Goal: Transaction & Acquisition: Purchase product/service

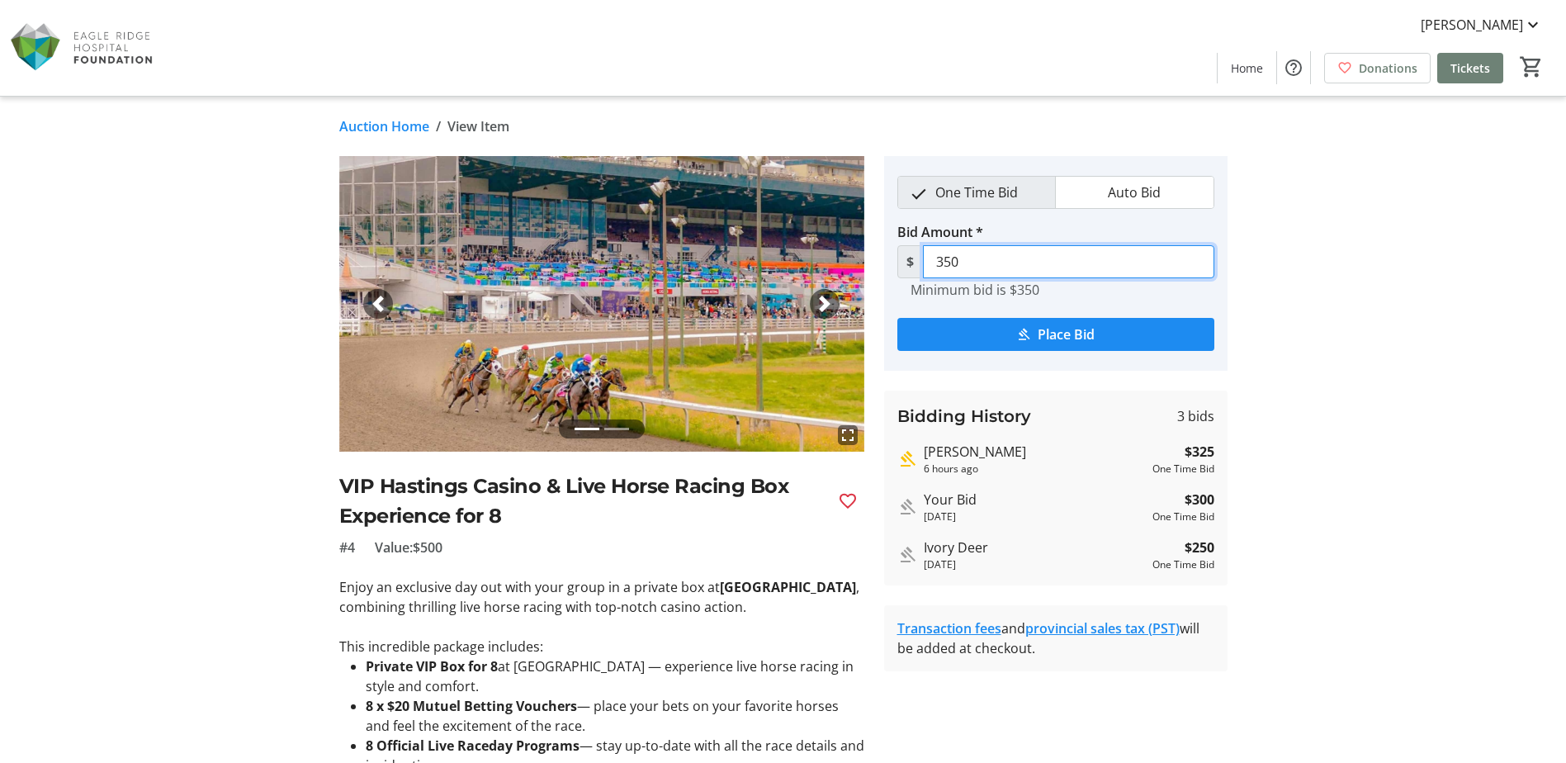
drag, startPoint x: 1002, startPoint y: 259, endPoint x: 925, endPoint y: 268, distance: 78.1
click at [925, 268] on input "350" at bounding box center [1068, 261] width 291 height 33
click at [1080, 339] on span "Place Bid" at bounding box center [1066, 335] width 57 height 20
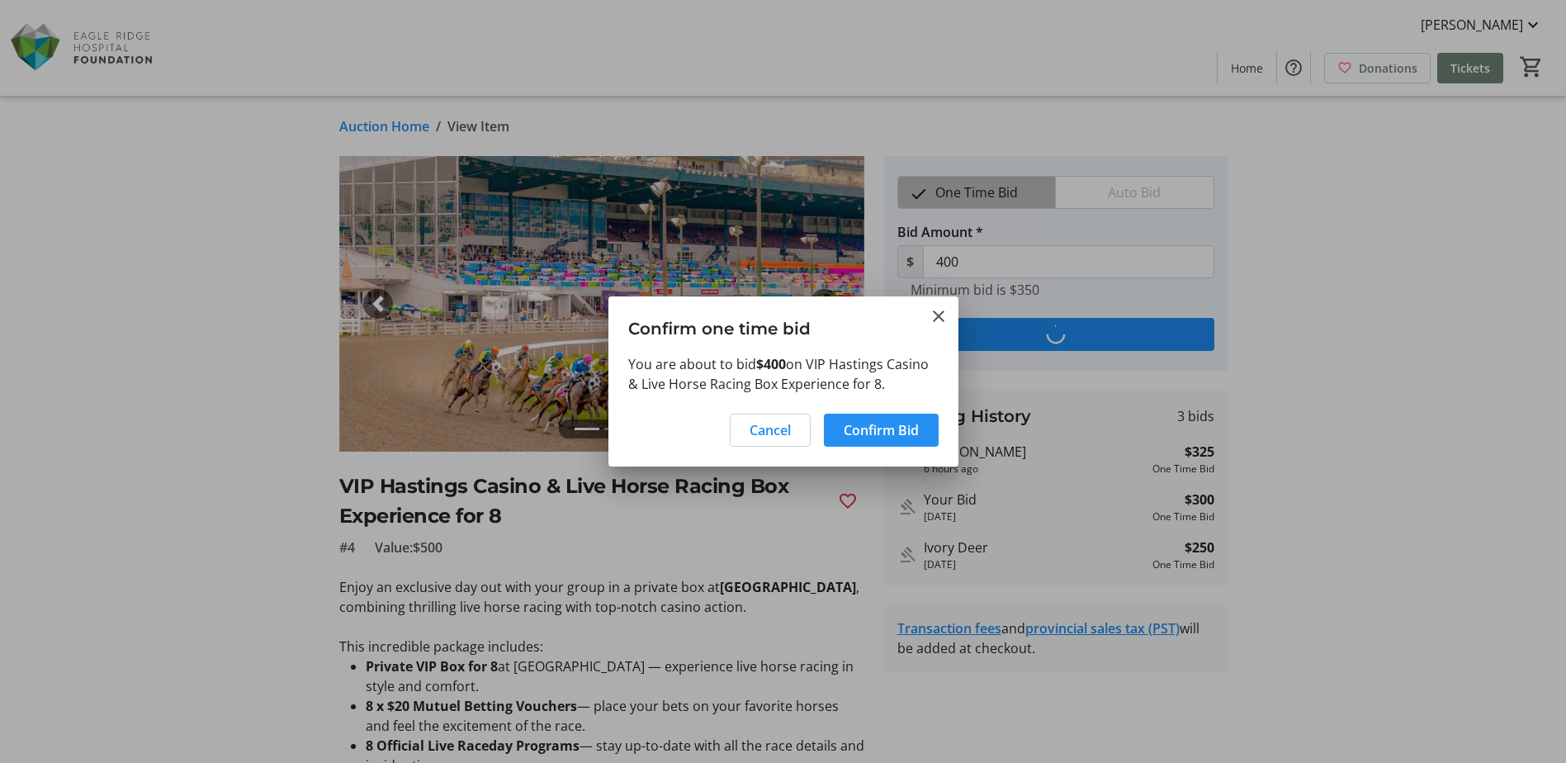
click at [892, 432] on span "Confirm Bid" at bounding box center [881, 430] width 75 height 20
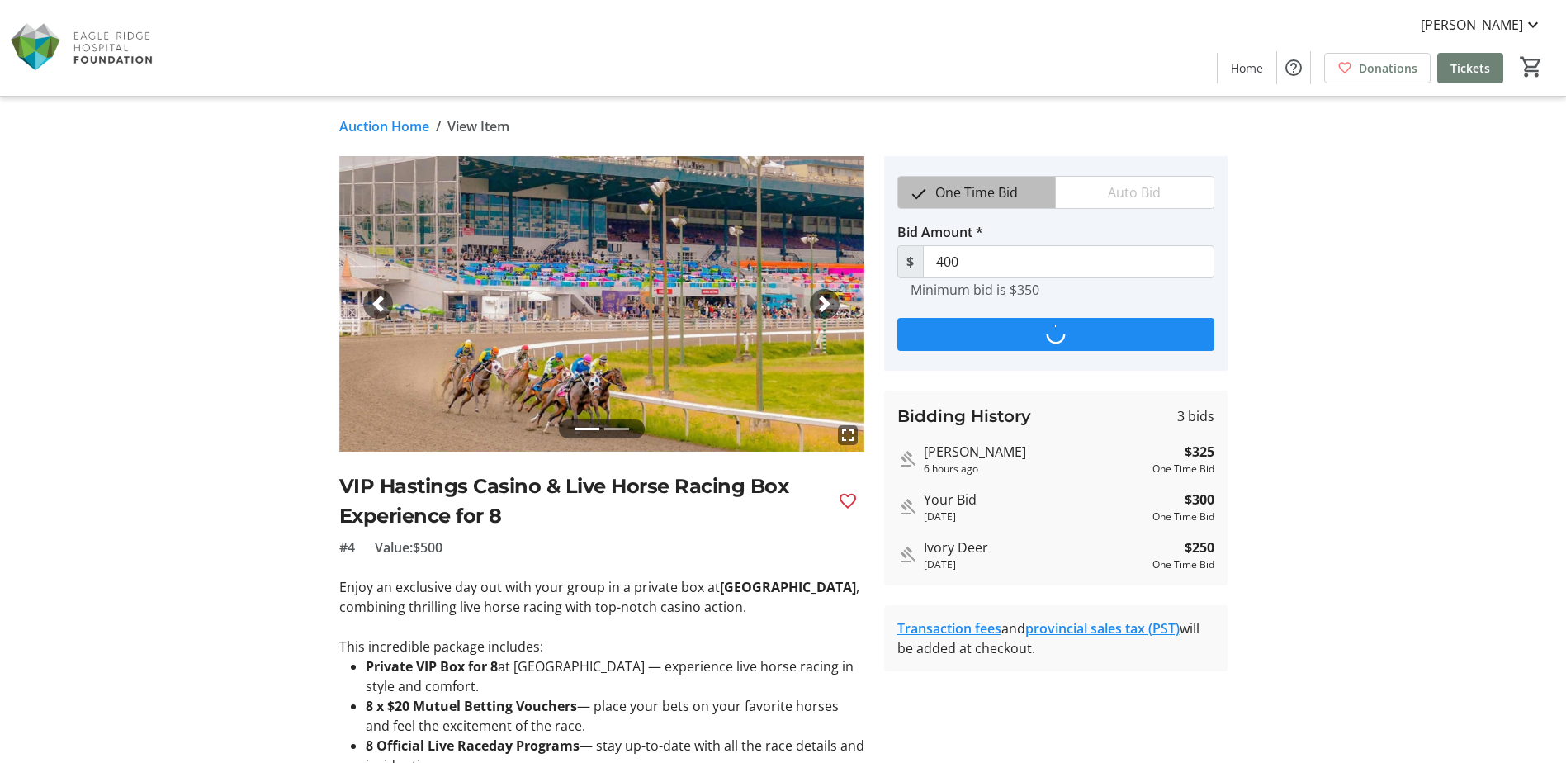
type input "425"
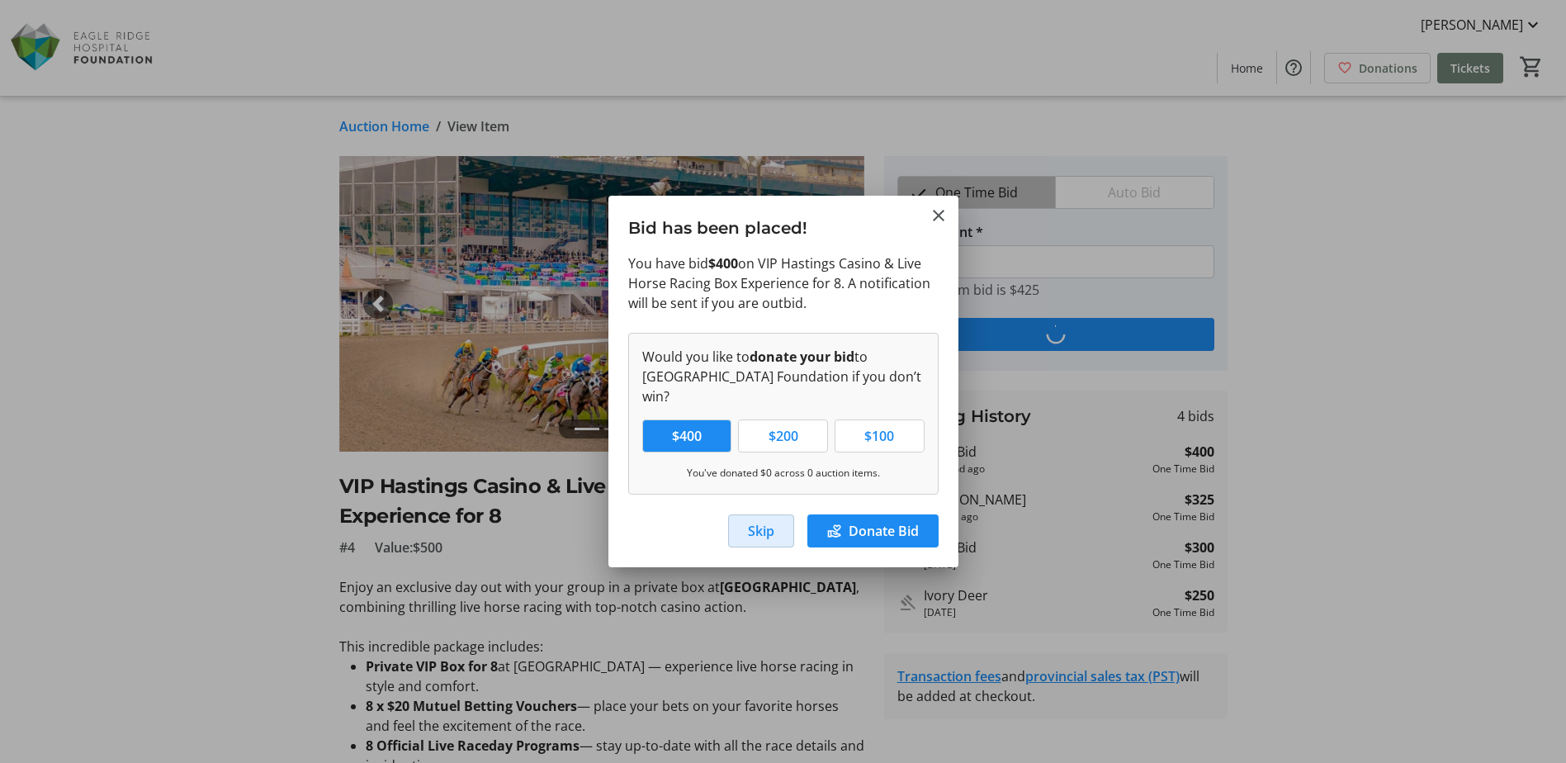
click at [757, 521] on span "Skip" at bounding box center [761, 531] width 26 height 20
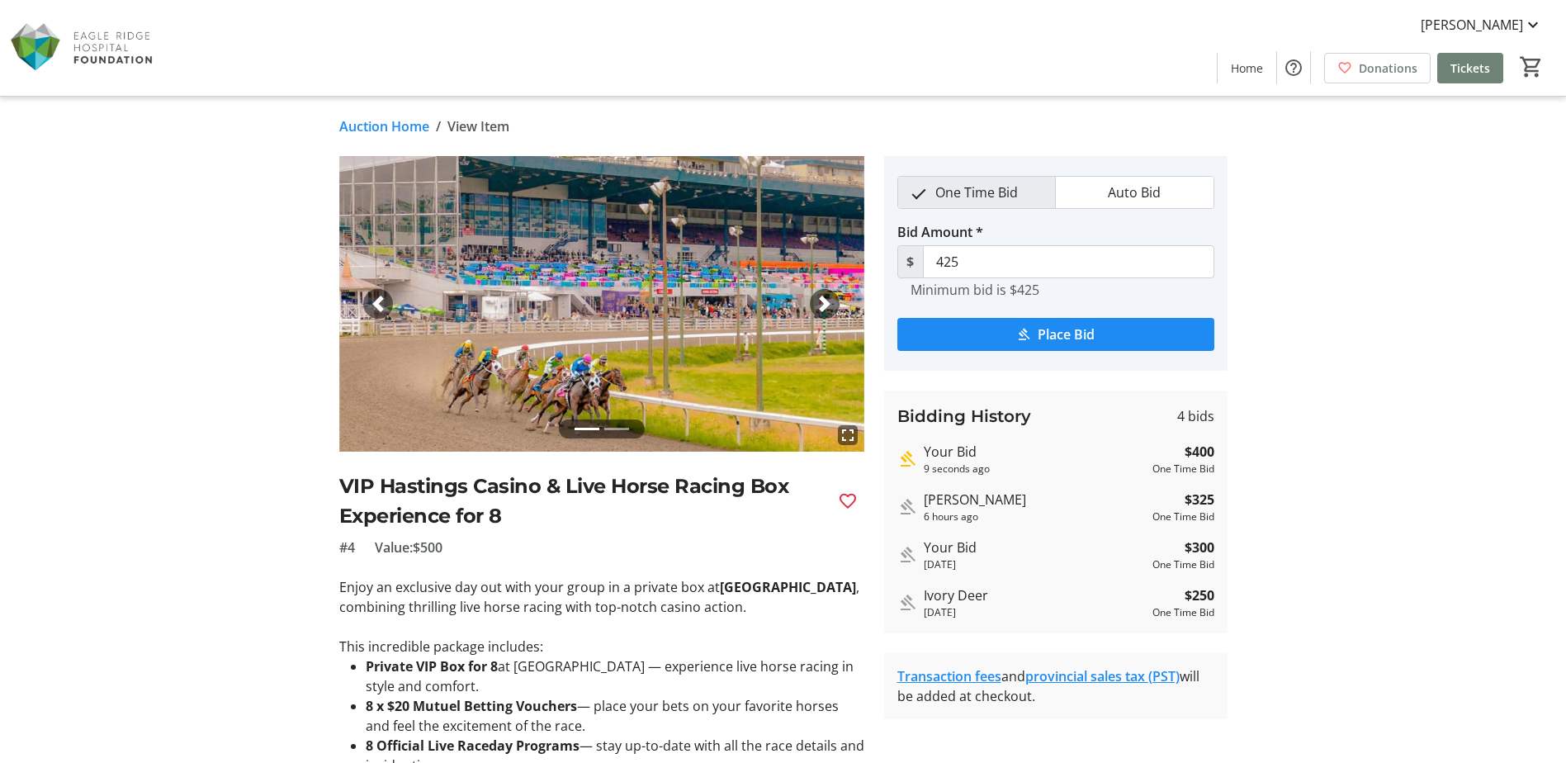
click at [360, 127] on link "Auction Home" at bounding box center [384, 126] width 90 height 20
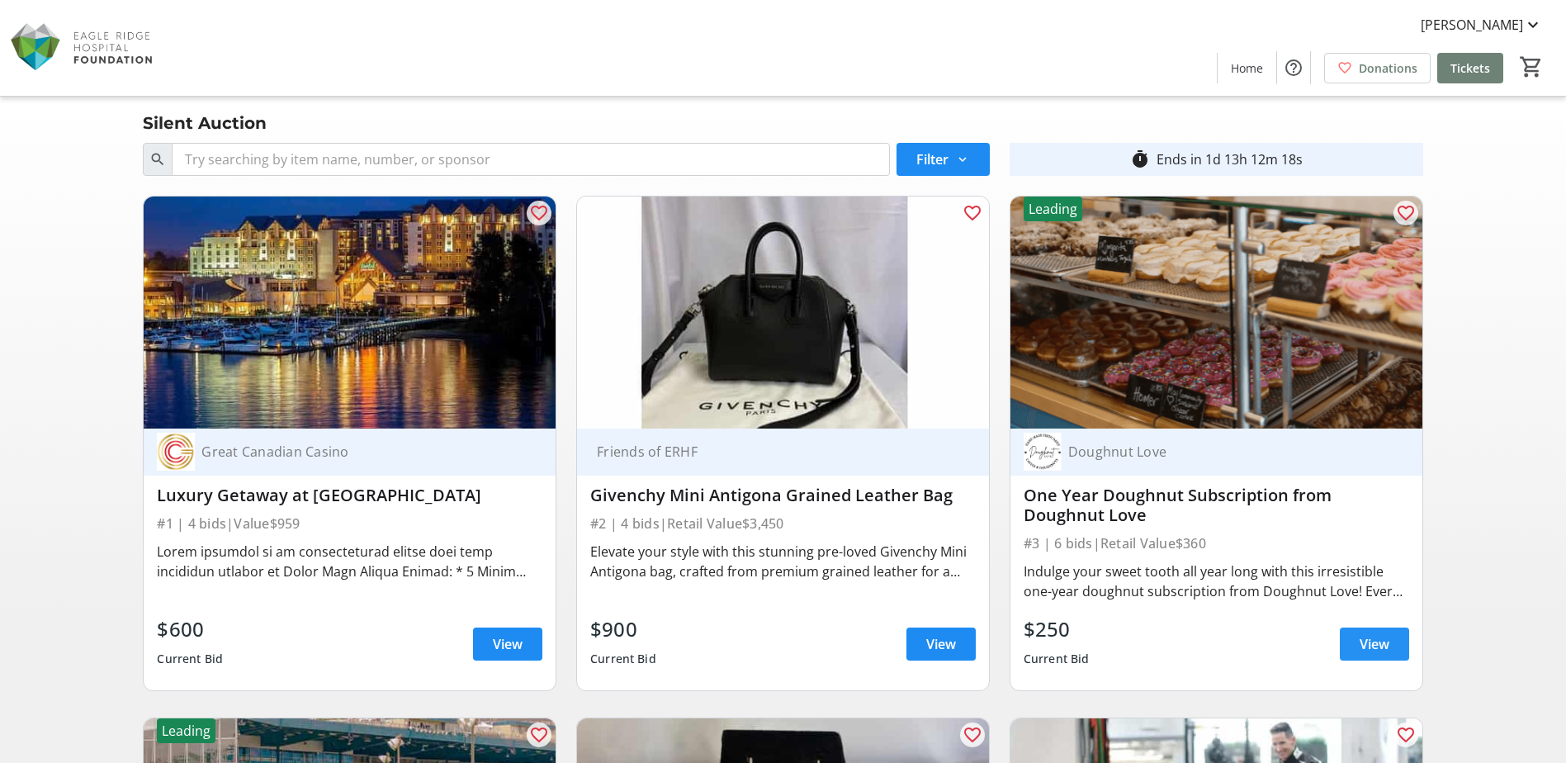
click at [1369, 646] on span "View" at bounding box center [1375, 644] width 30 height 20
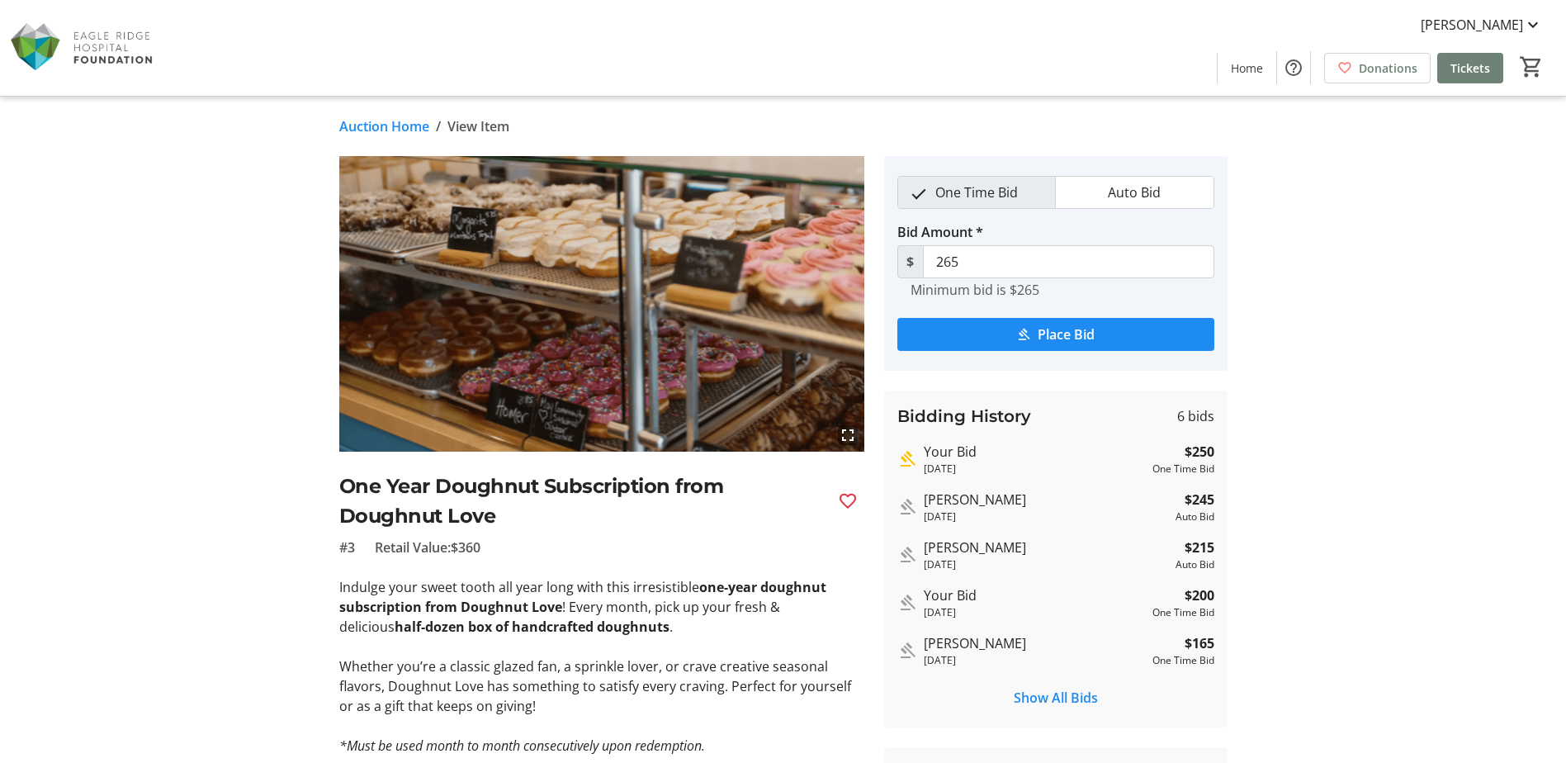
click at [405, 125] on link "Auction Home" at bounding box center [384, 126] width 90 height 20
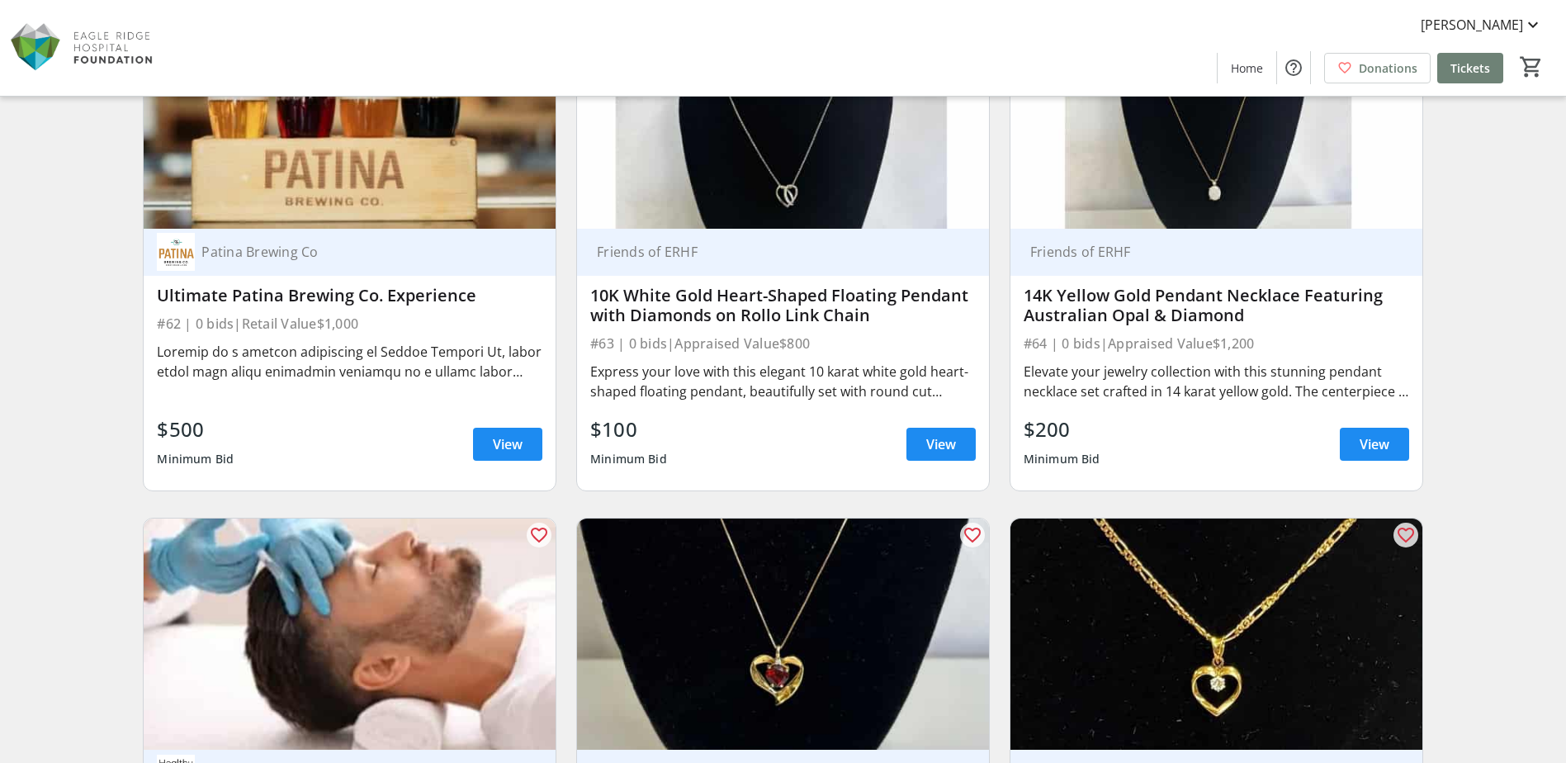
scroll to position [10405, 0]
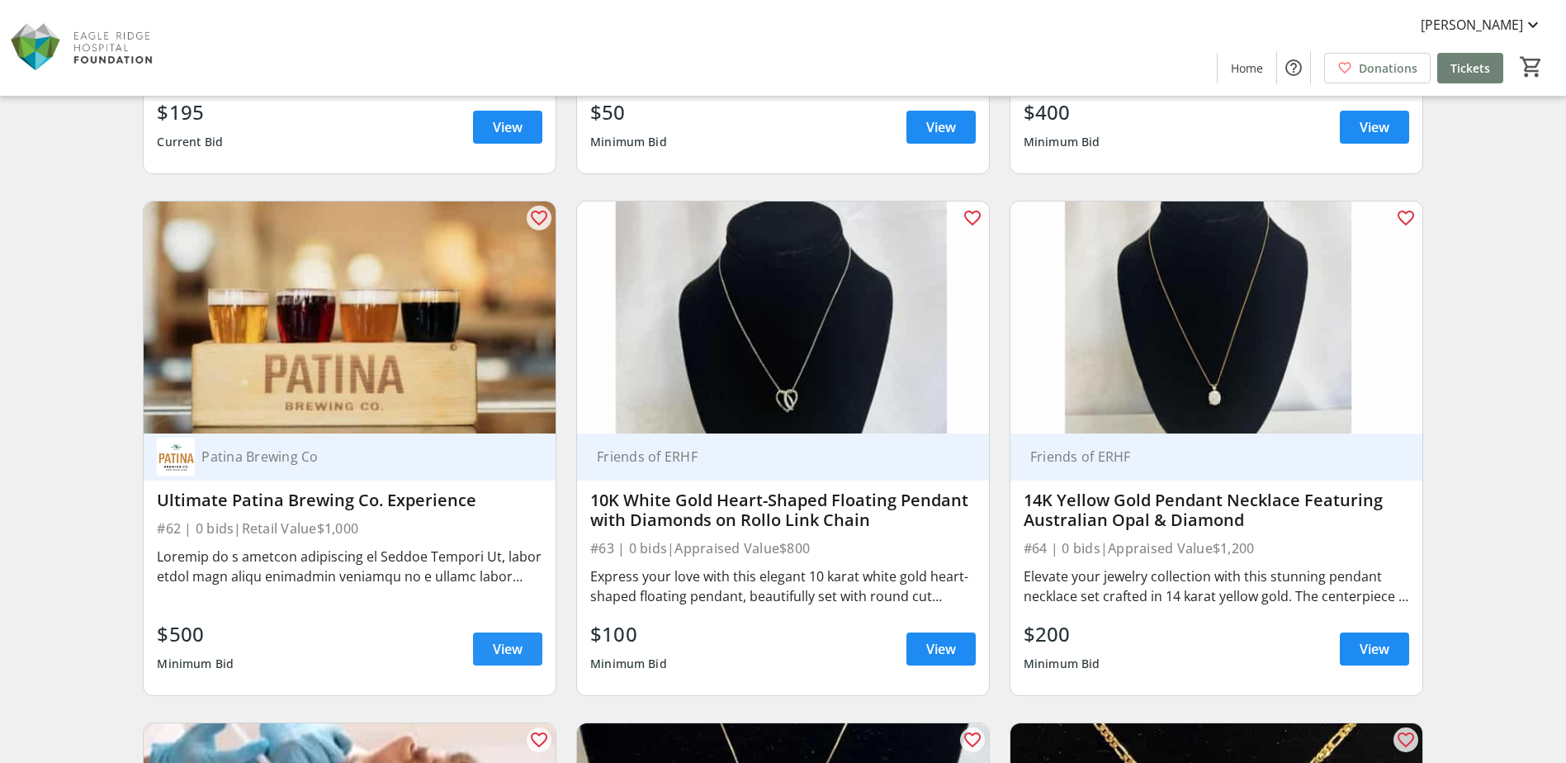
click at [513, 654] on span "View" at bounding box center [508, 649] width 30 height 20
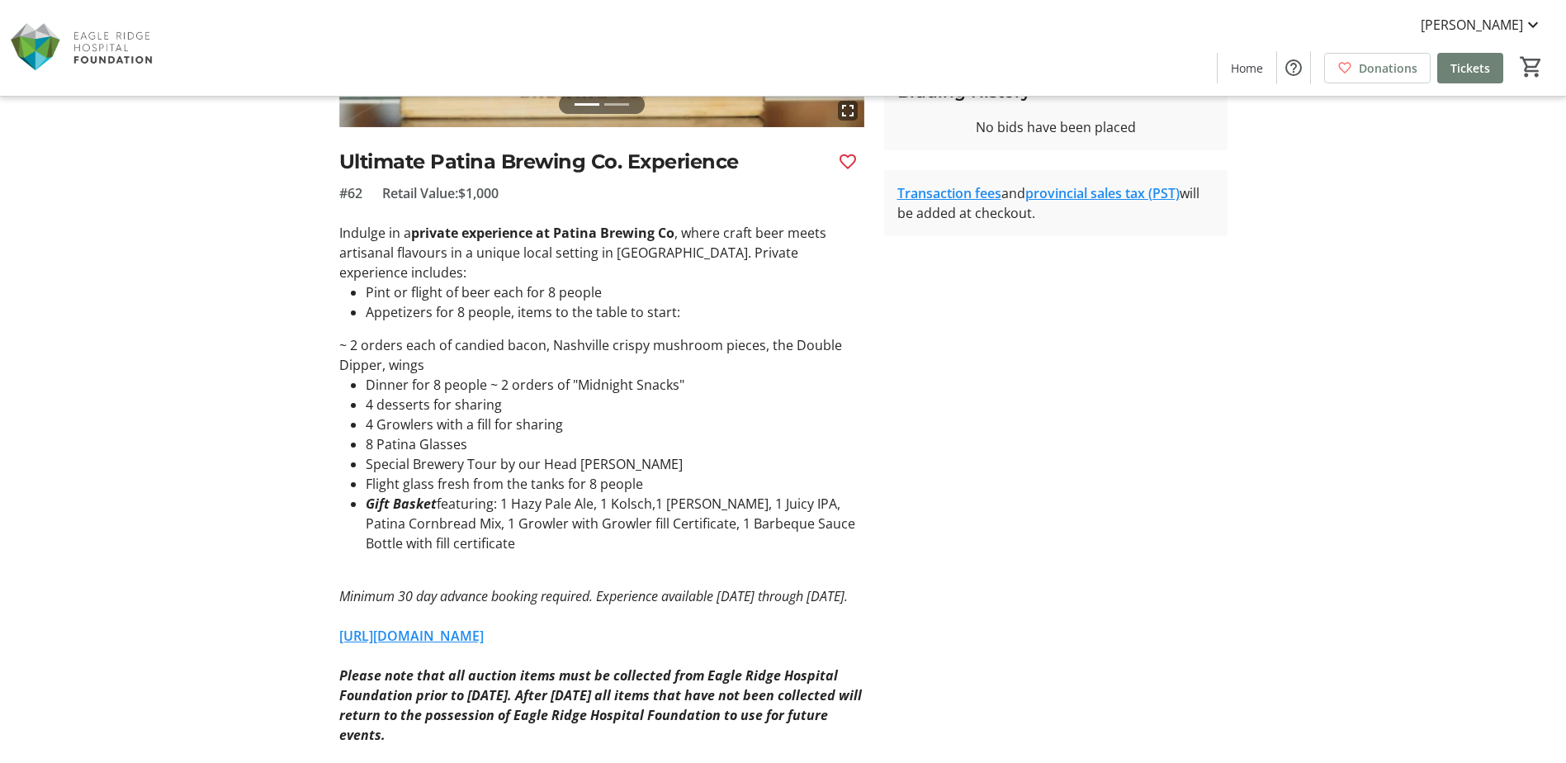
scroll to position [330, 0]
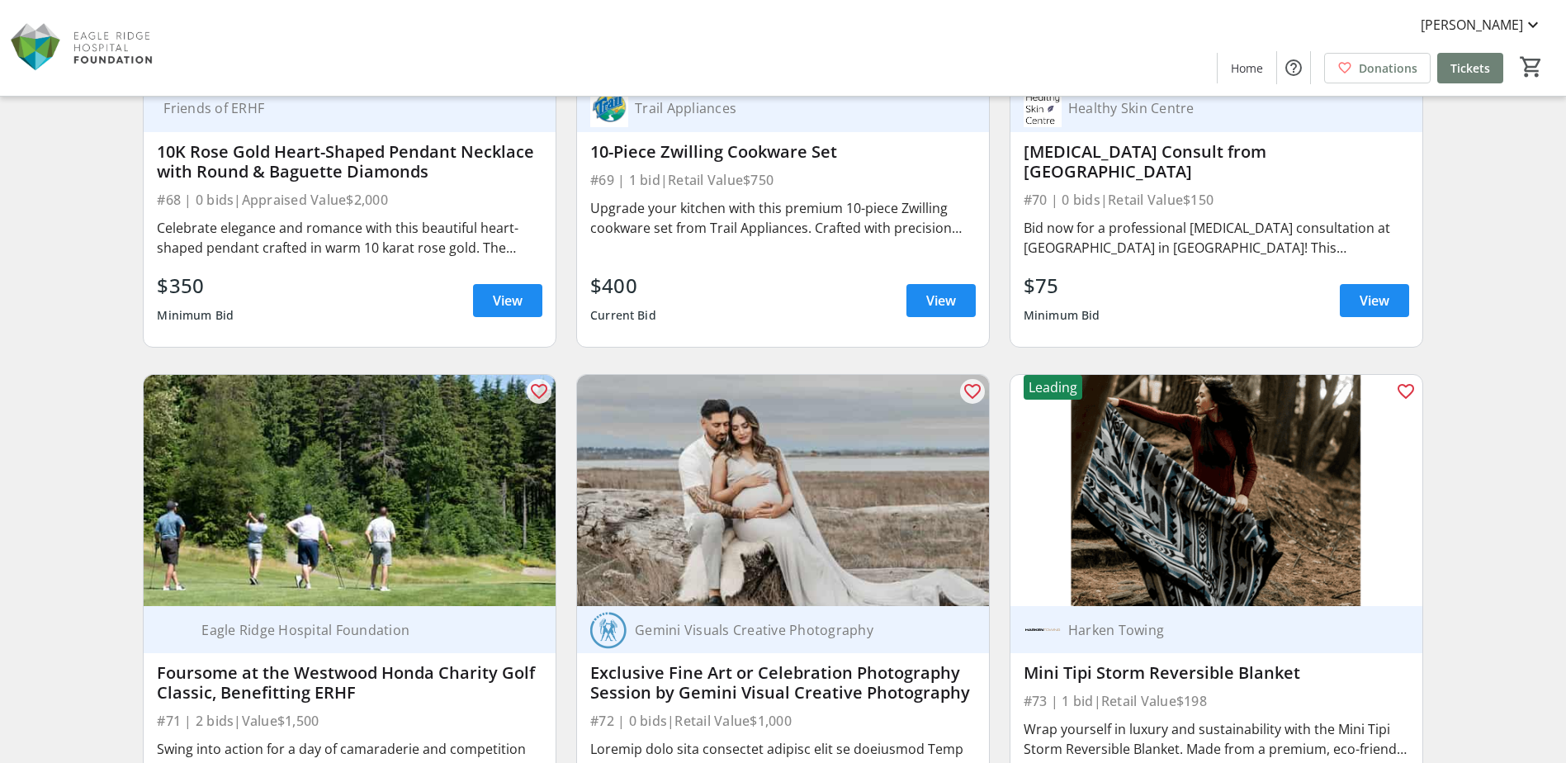
scroll to position [11891, 0]
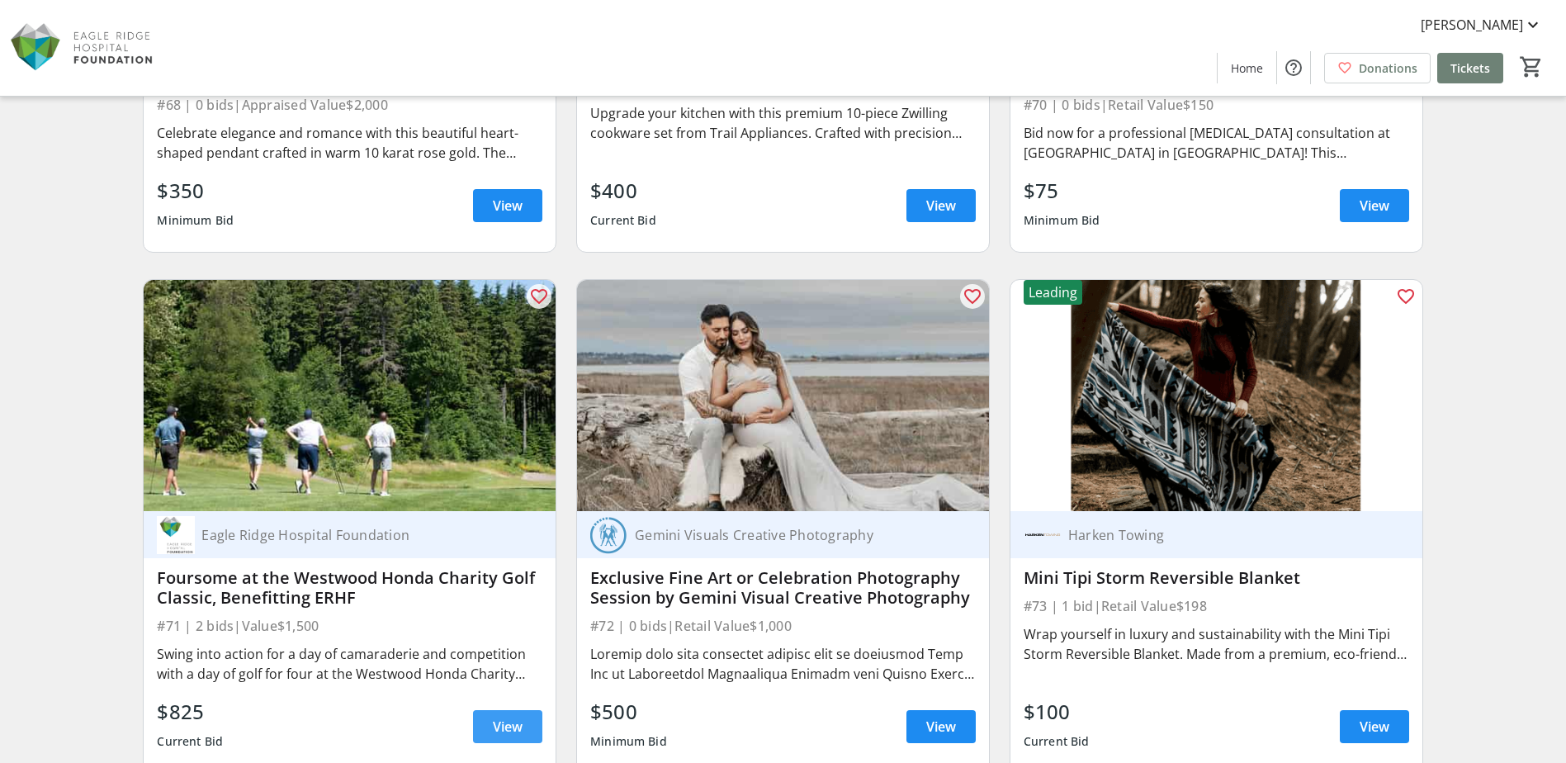
click at [487, 730] on span at bounding box center [507, 727] width 69 height 40
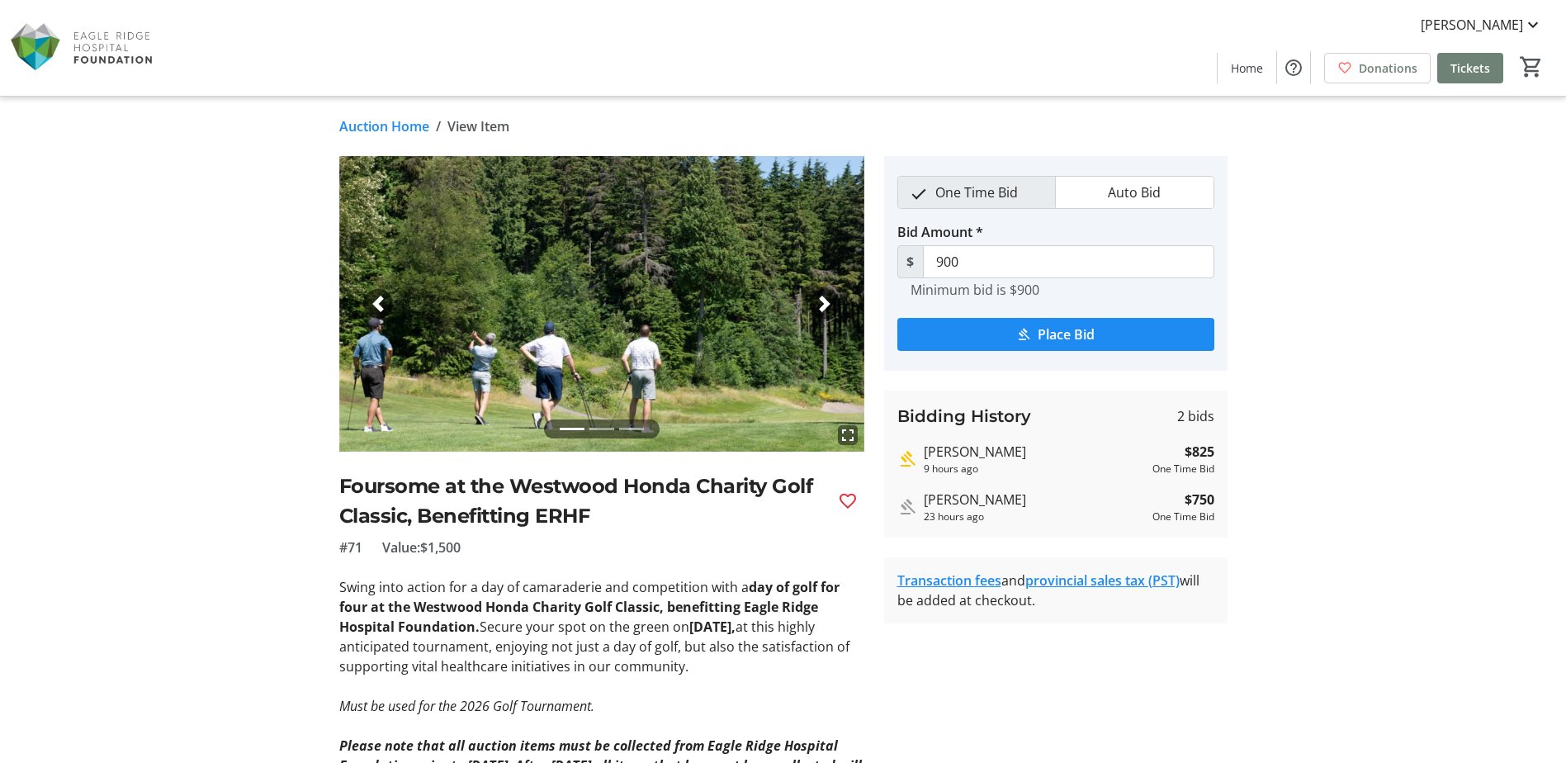
click at [371, 126] on link "Auction Home" at bounding box center [384, 126] width 90 height 20
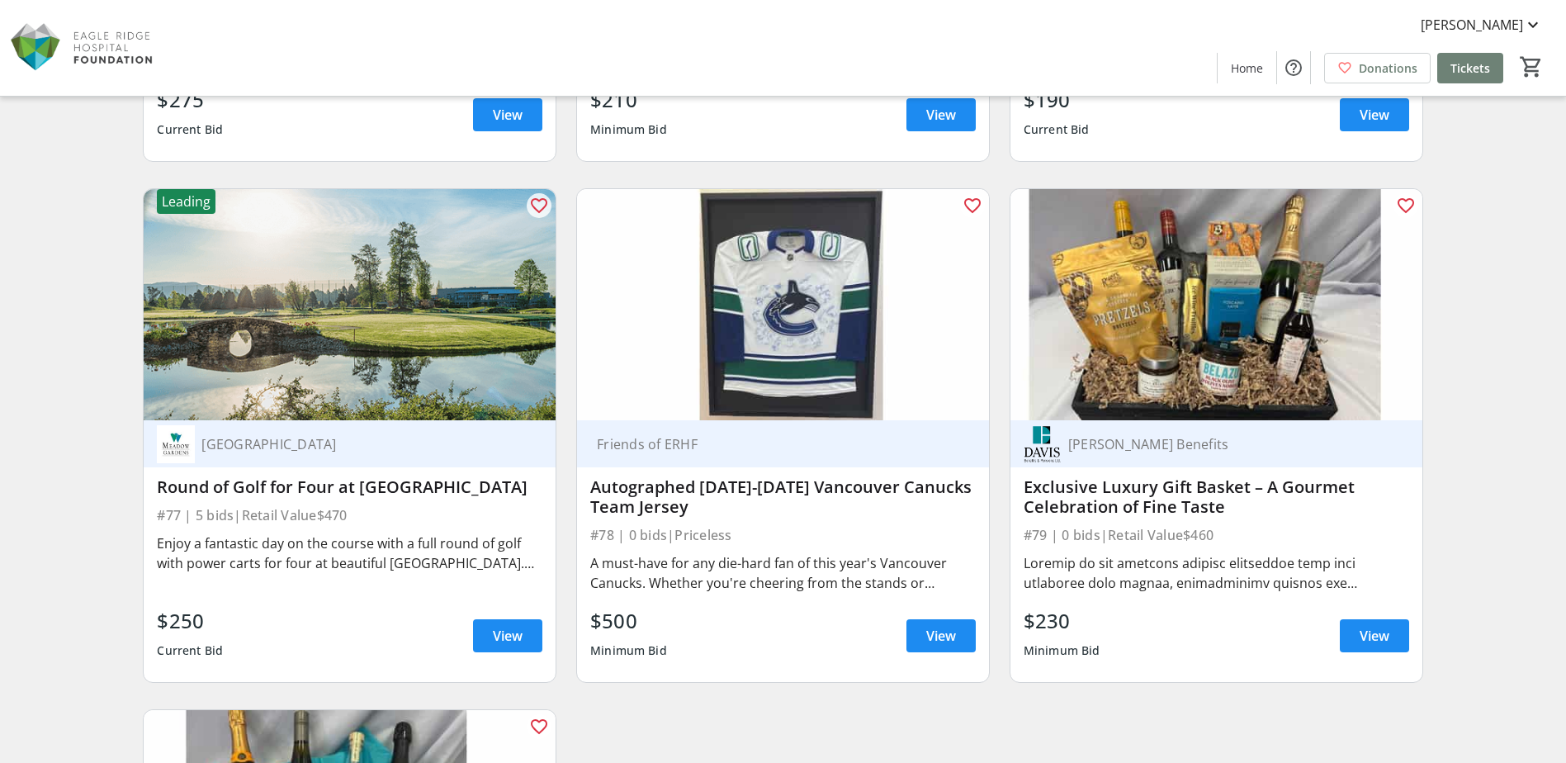
scroll to position [13047, 0]
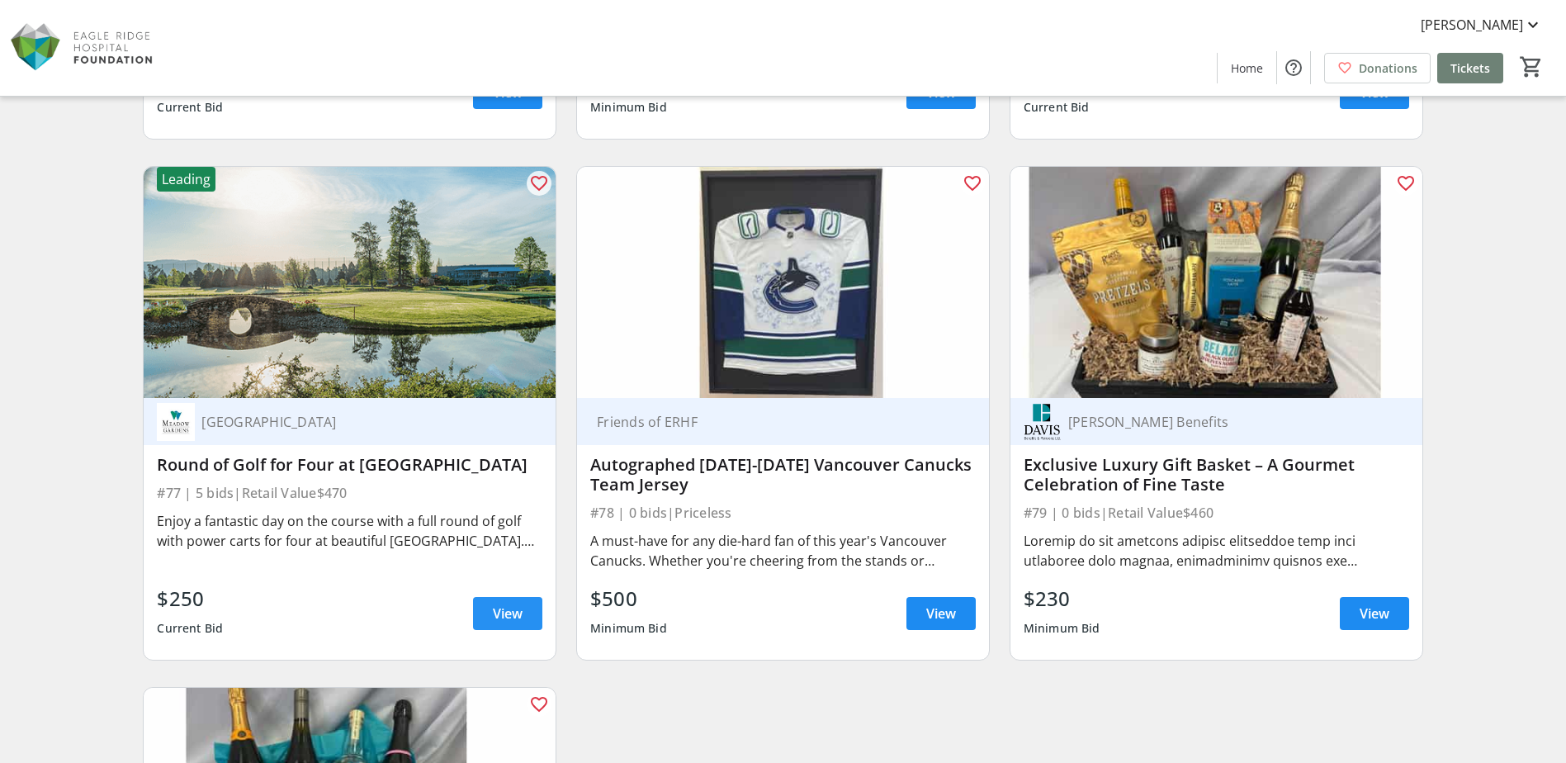
click at [503, 611] on span "View" at bounding box center [508, 614] width 30 height 20
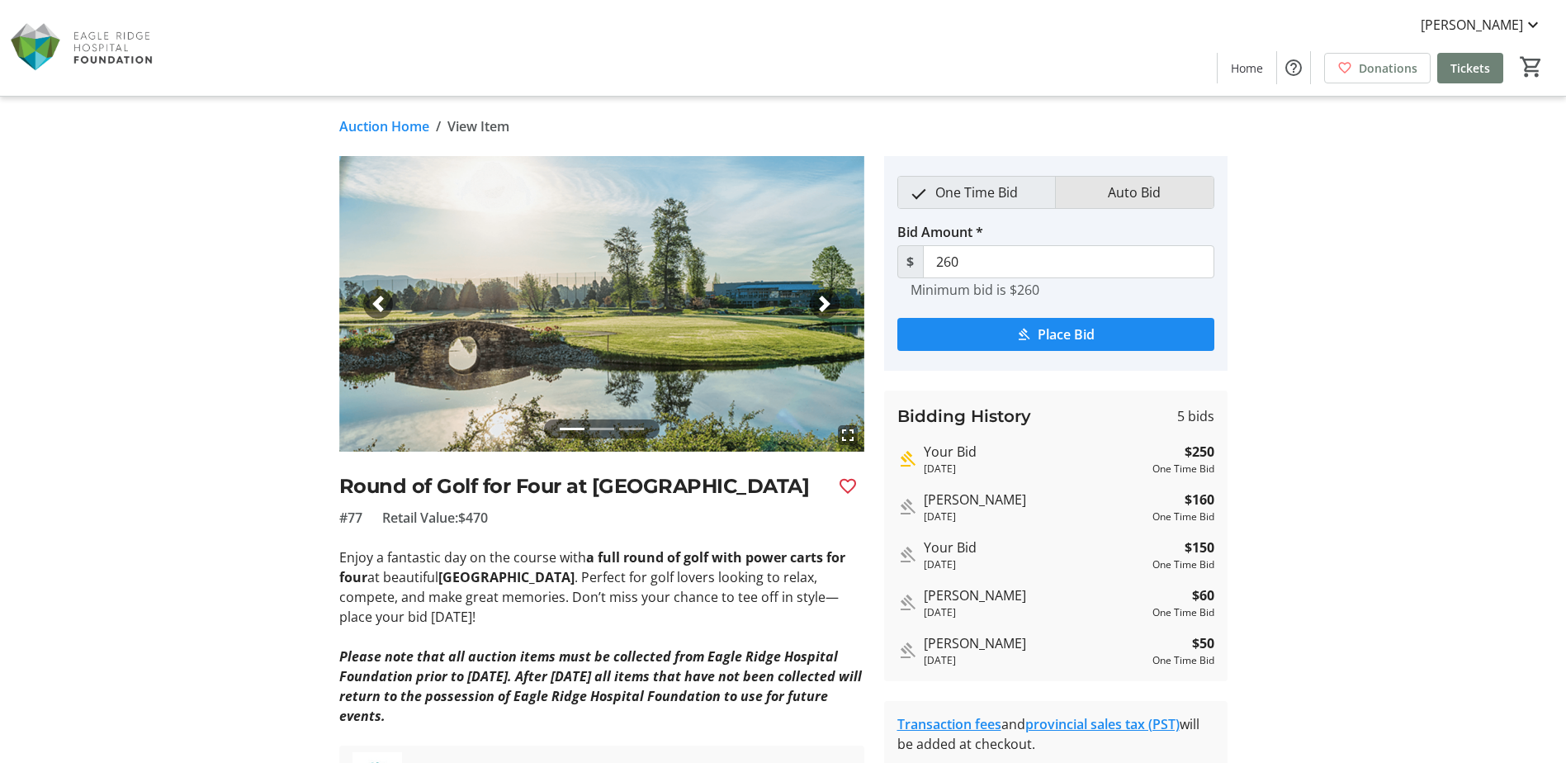
click at [1178, 197] on button "Auto Bid" at bounding box center [1134, 192] width 157 height 31
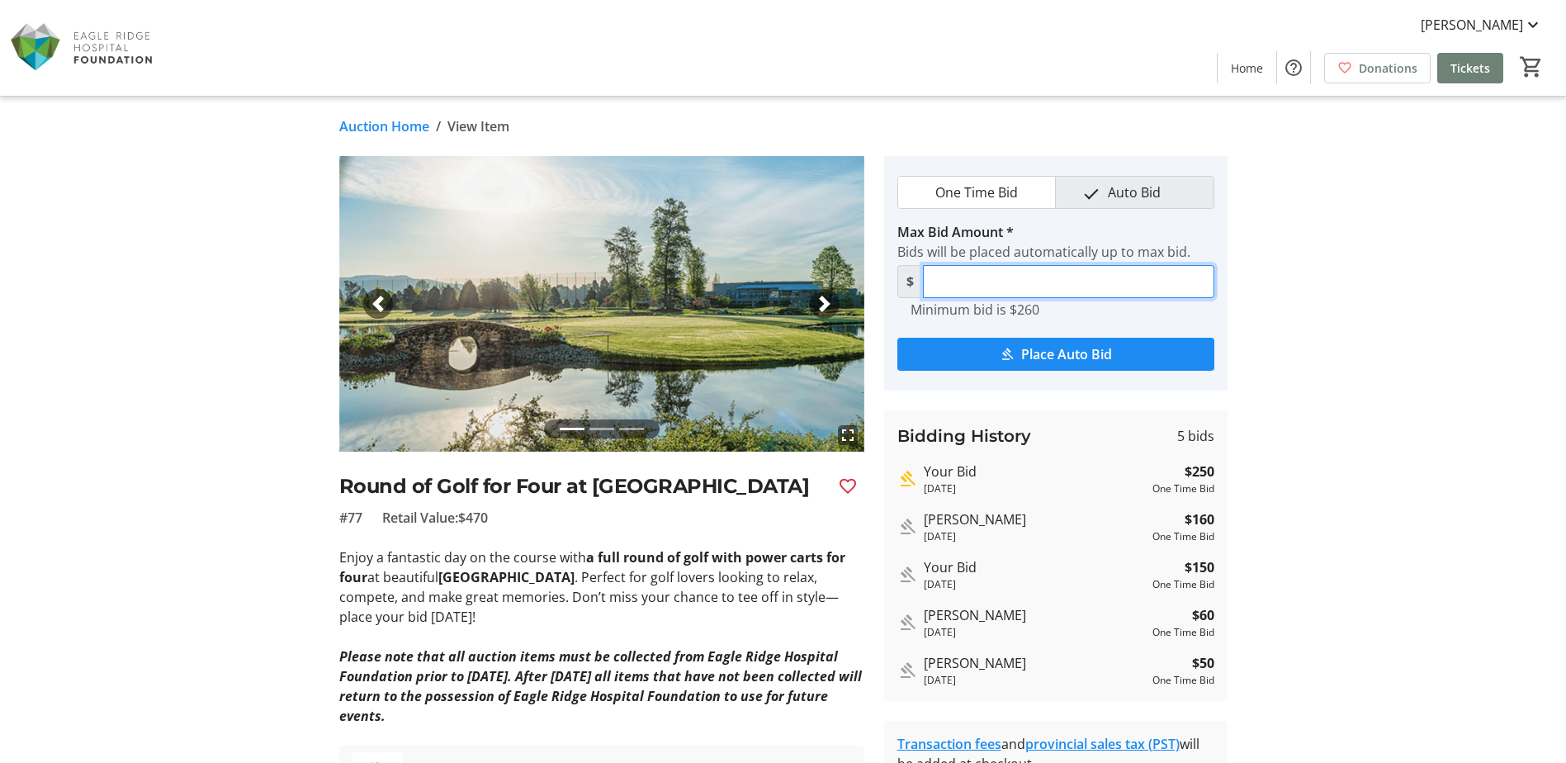
click at [1160, 285] on input "Max Bid Amount *" at bounding box center [1068, 281] width 291 height 33
type input "300"
click at [1100, 354] on span "Place Auto Bid" at bounding box center [1066, 354] width 91 height 20
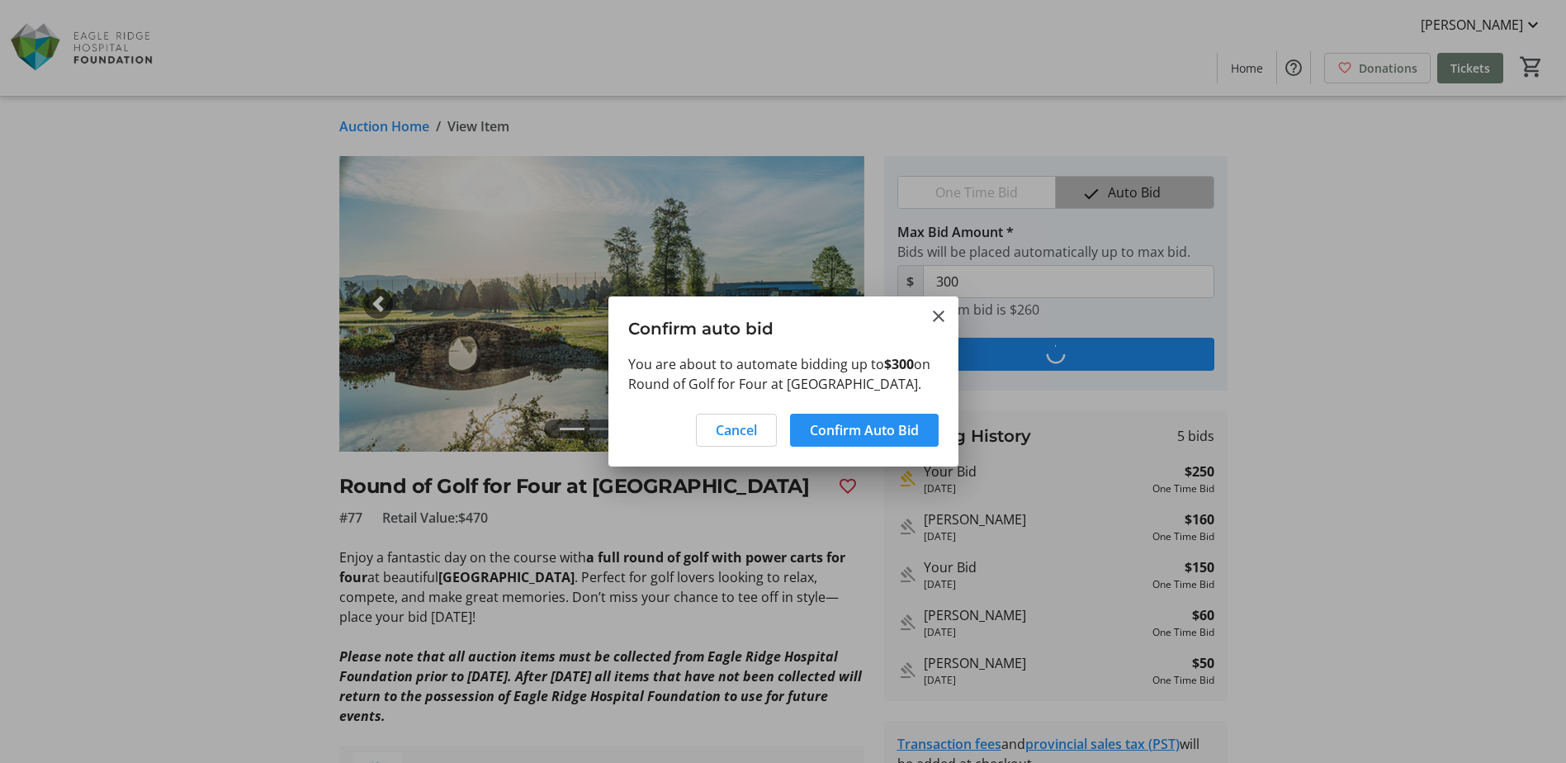
click at [856, 440] on span "Confirm Auto Bid" at bounding box center [864, 430] width 109 height 20
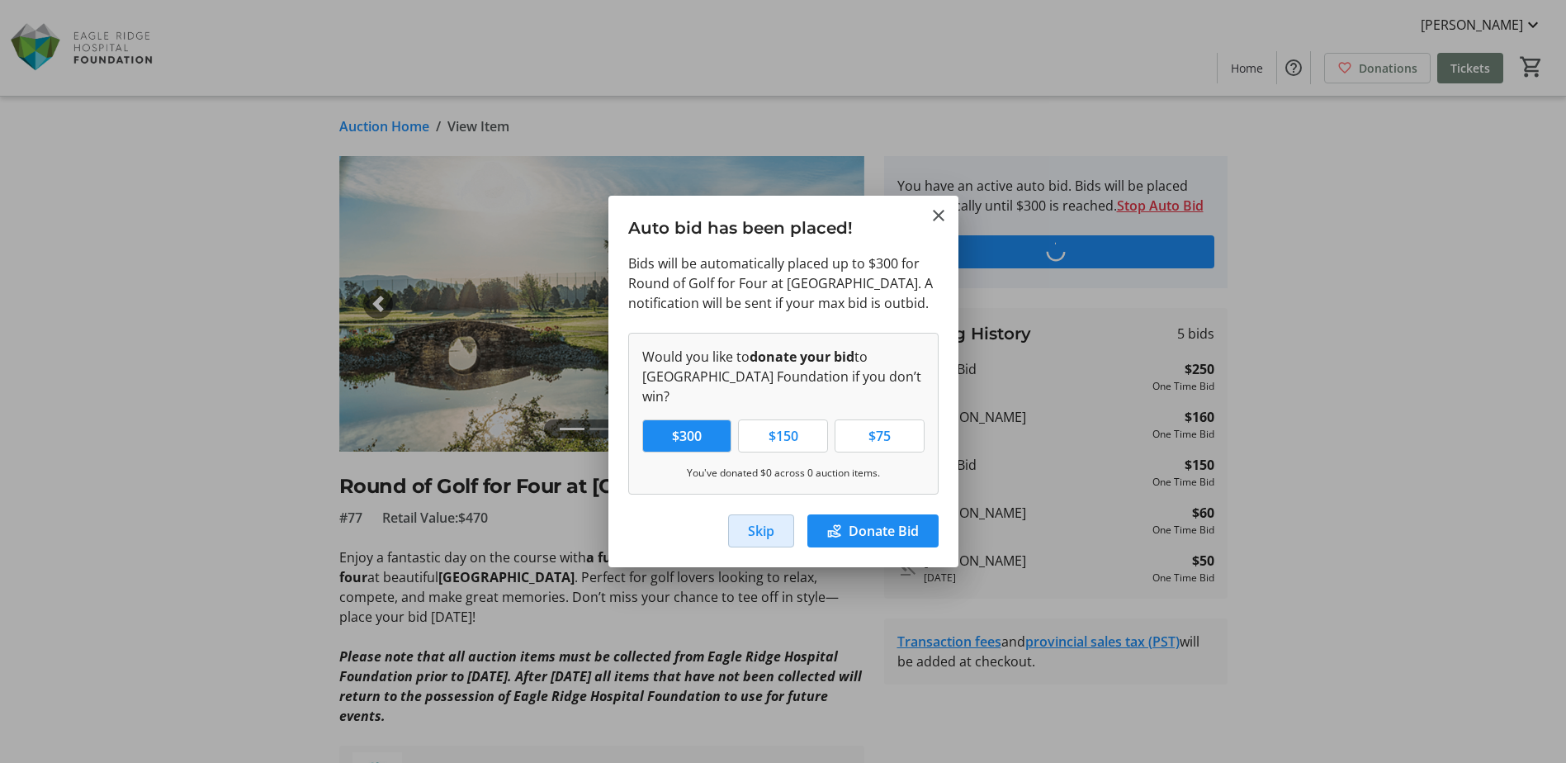
click at [770, 535] on span "Skip" at bounding box center [761, 531] width 26 height 20
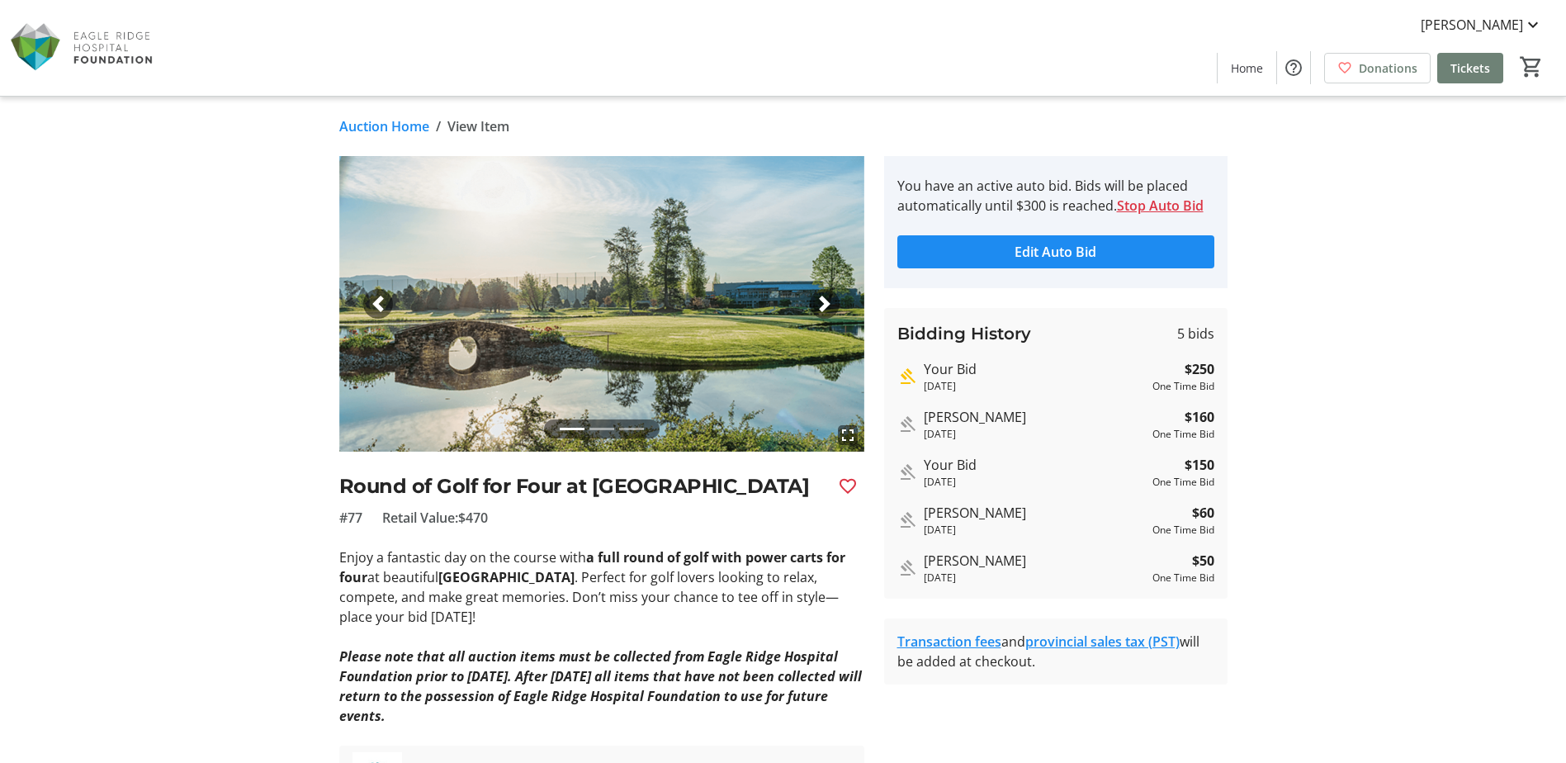
click at [411, 128] on link "Auction Home" at bounding box center [384, 126] width 90 height 20
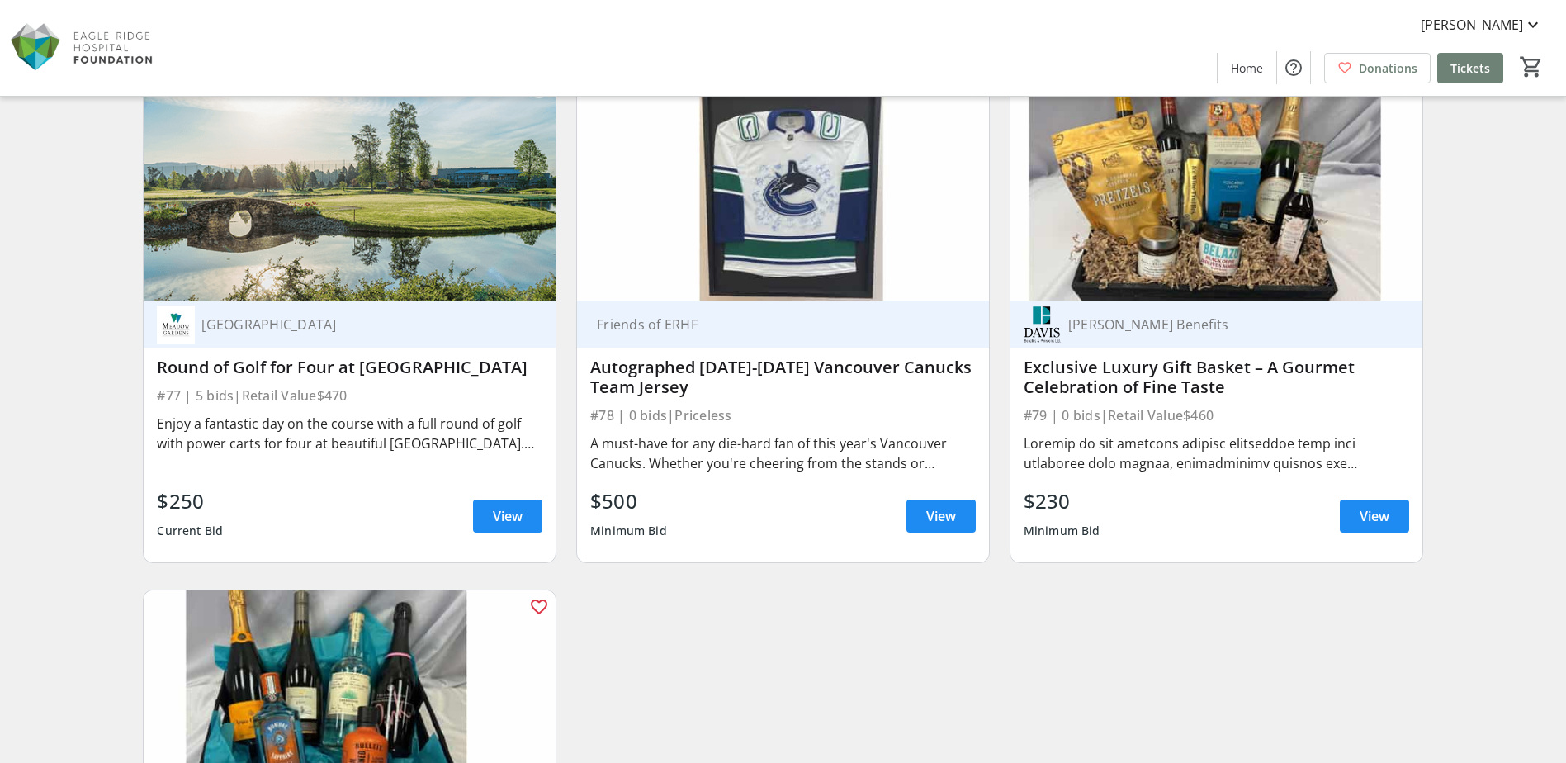
scroll to position [13434, 0]
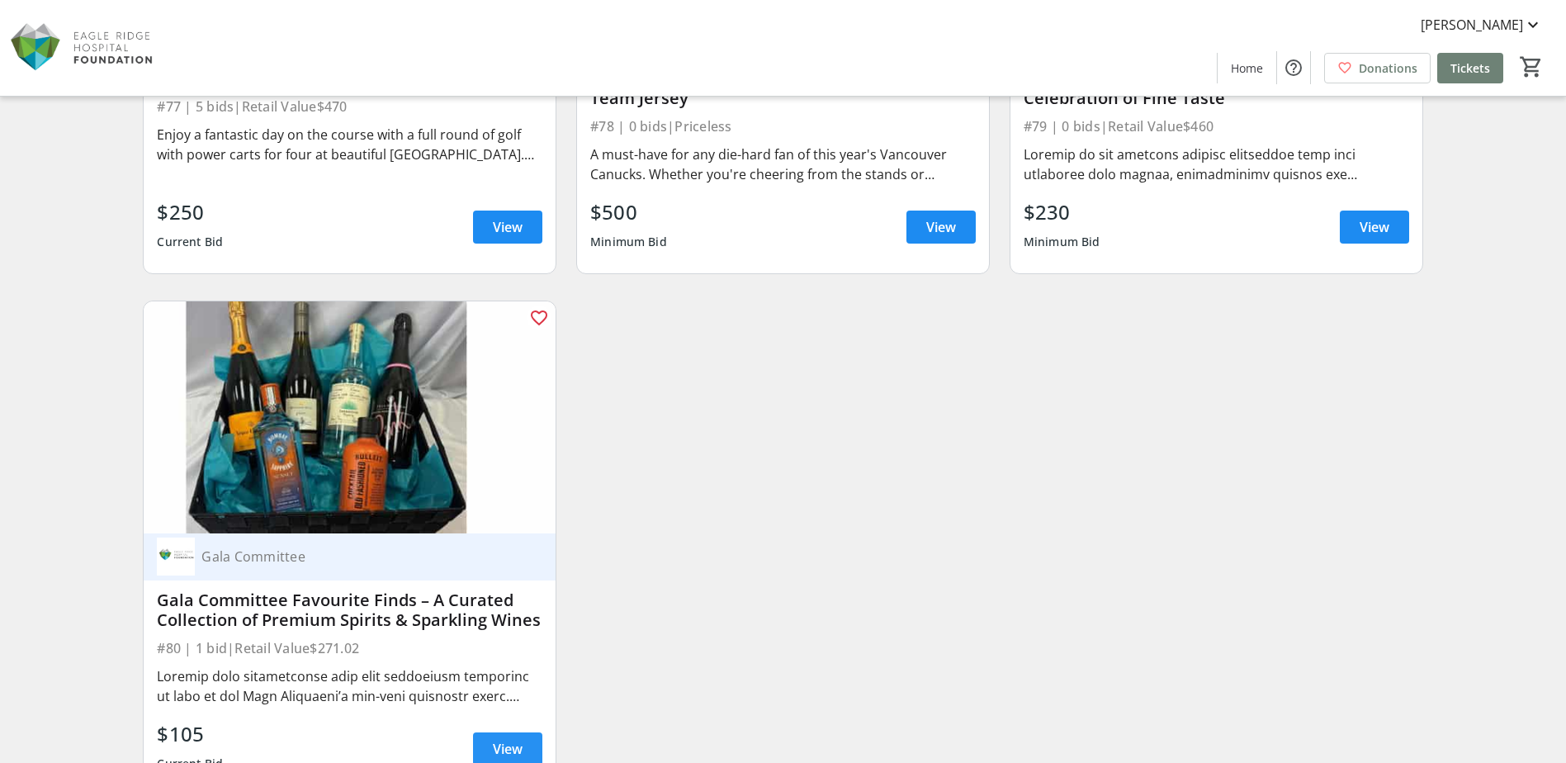
click at [496, 747] on span "View" at bounding box center [508, 749] width 30 height 20
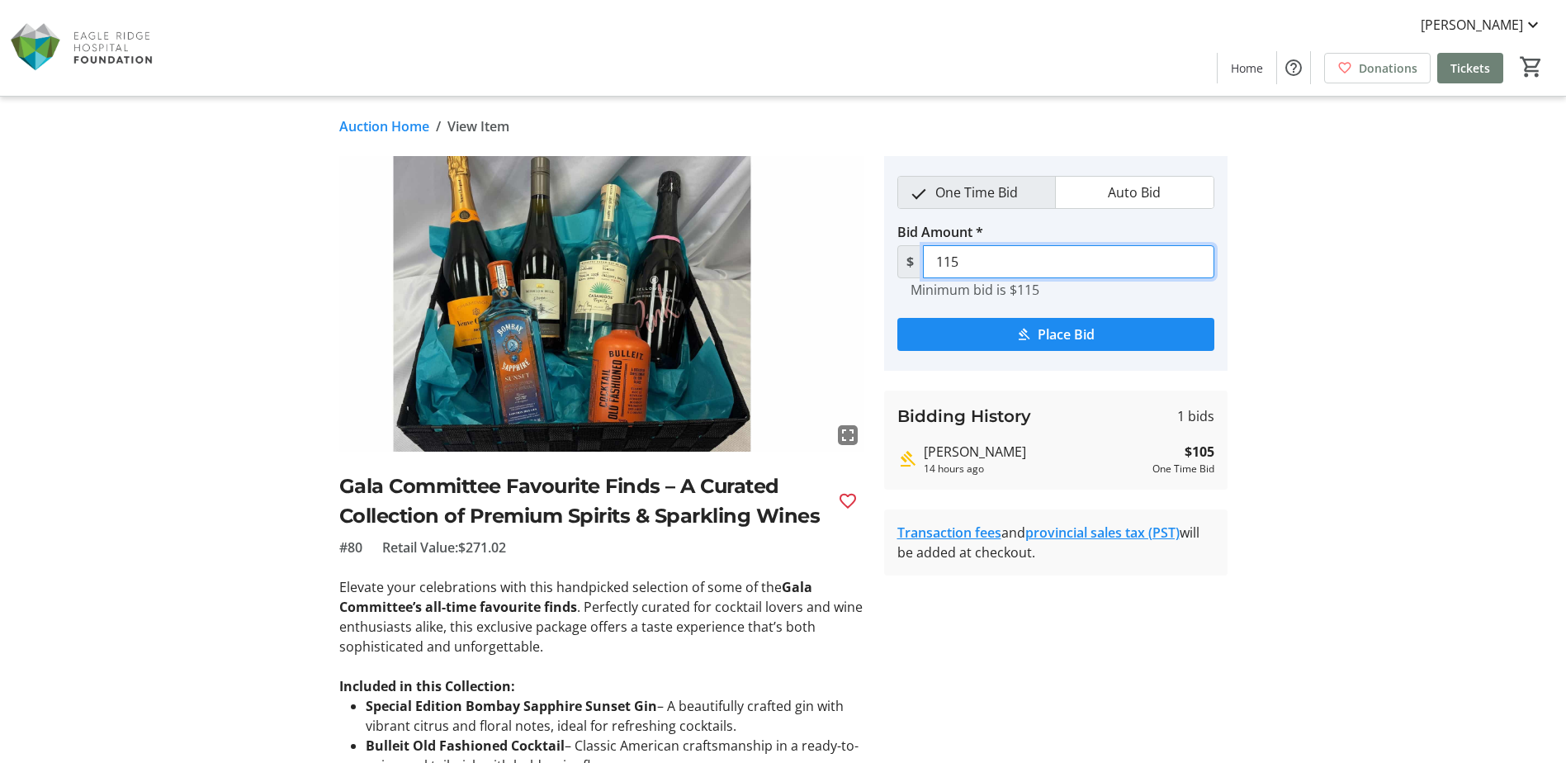
drag, startPoint x: 994, startPoint y: 262, endPoint x: 889, endPoint y: 263, distance: 104.9
click at [889, 263] on tr-place-bid-ui "One Time Bid Auto Bid Bid Amount * $ 115 Minimum bid is $115 Place Bid" at bounding box center [1056, 263] width 344 height 215
click at [1138, 331] on span "submit" at bounding box center [1056, 335] width 317 height 40
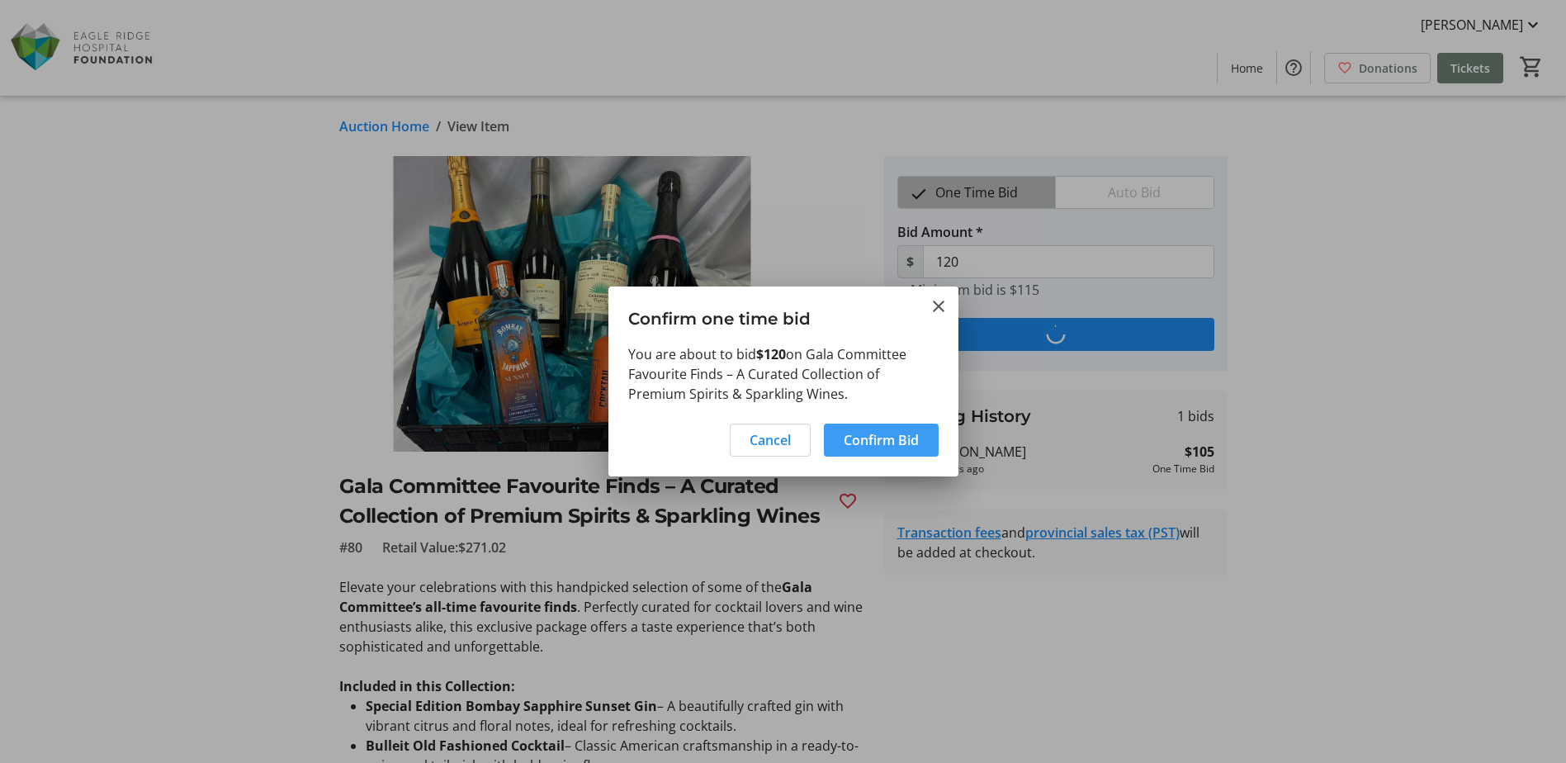
click at [888, 441] on span "Confirm Bid" at bounding box center [881, 440] width 75 height 20
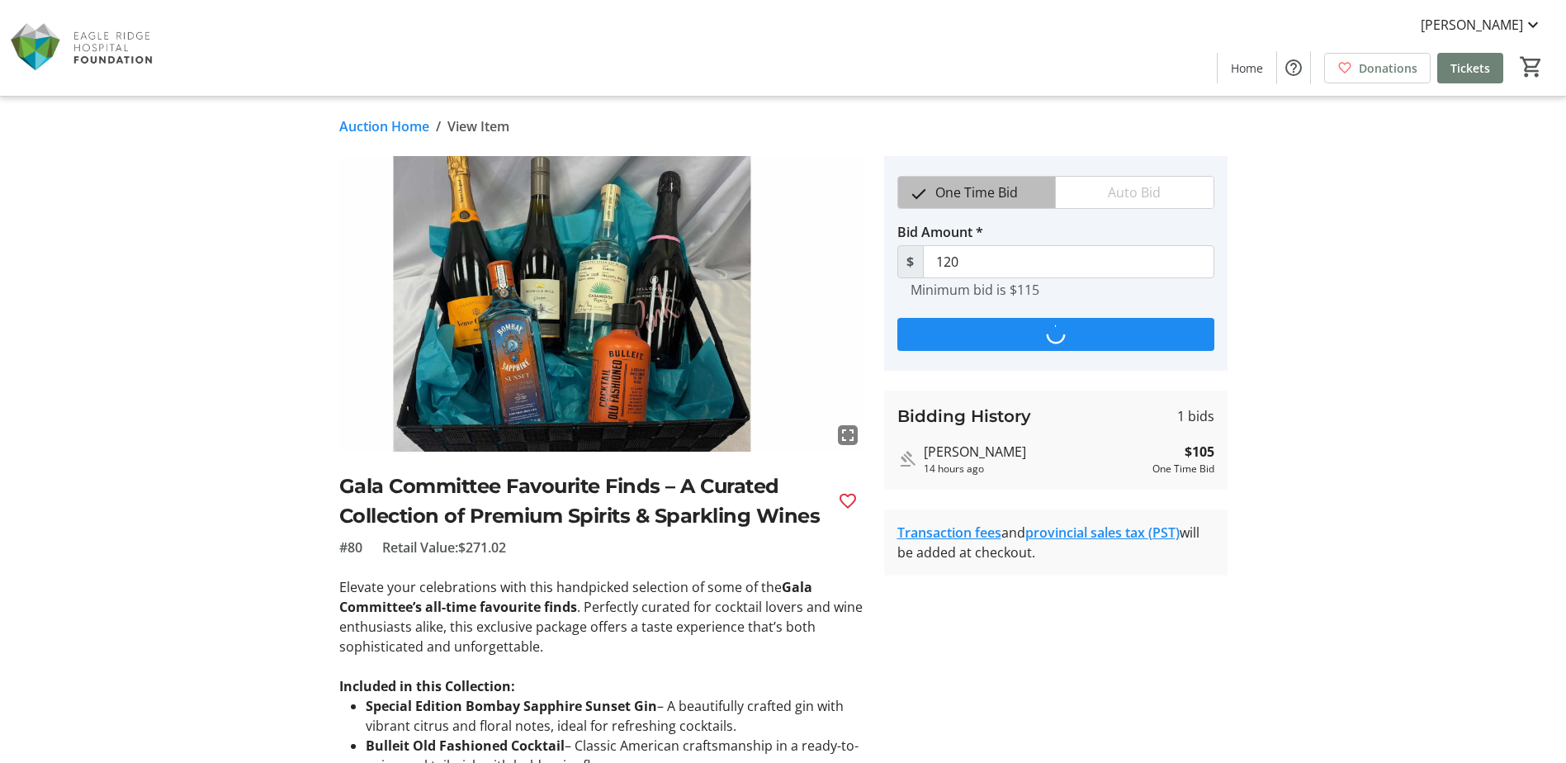
type input "130"
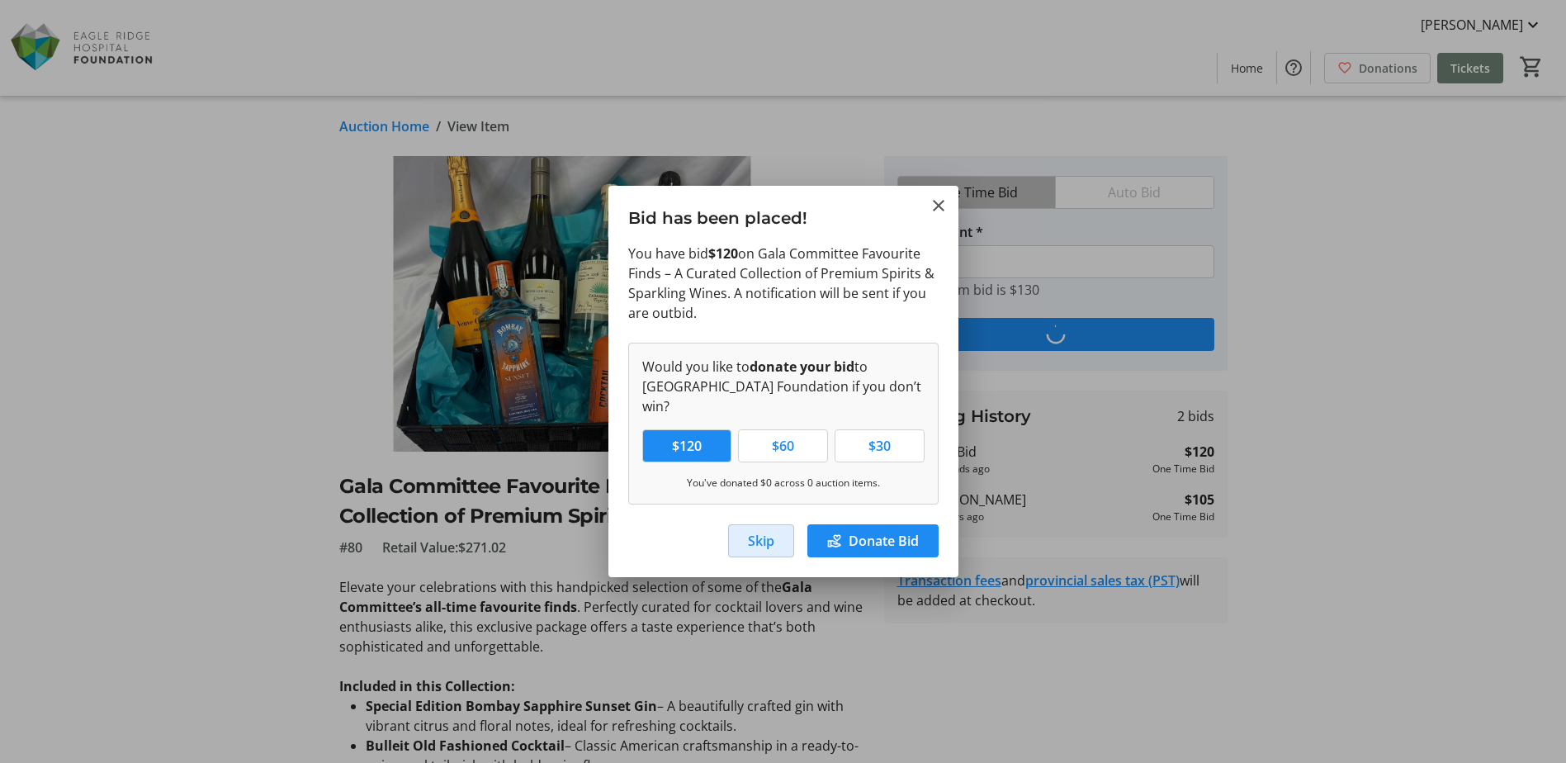
click at [745, 532] on span "button" at bounding box center [761, 541] width 64 height 40
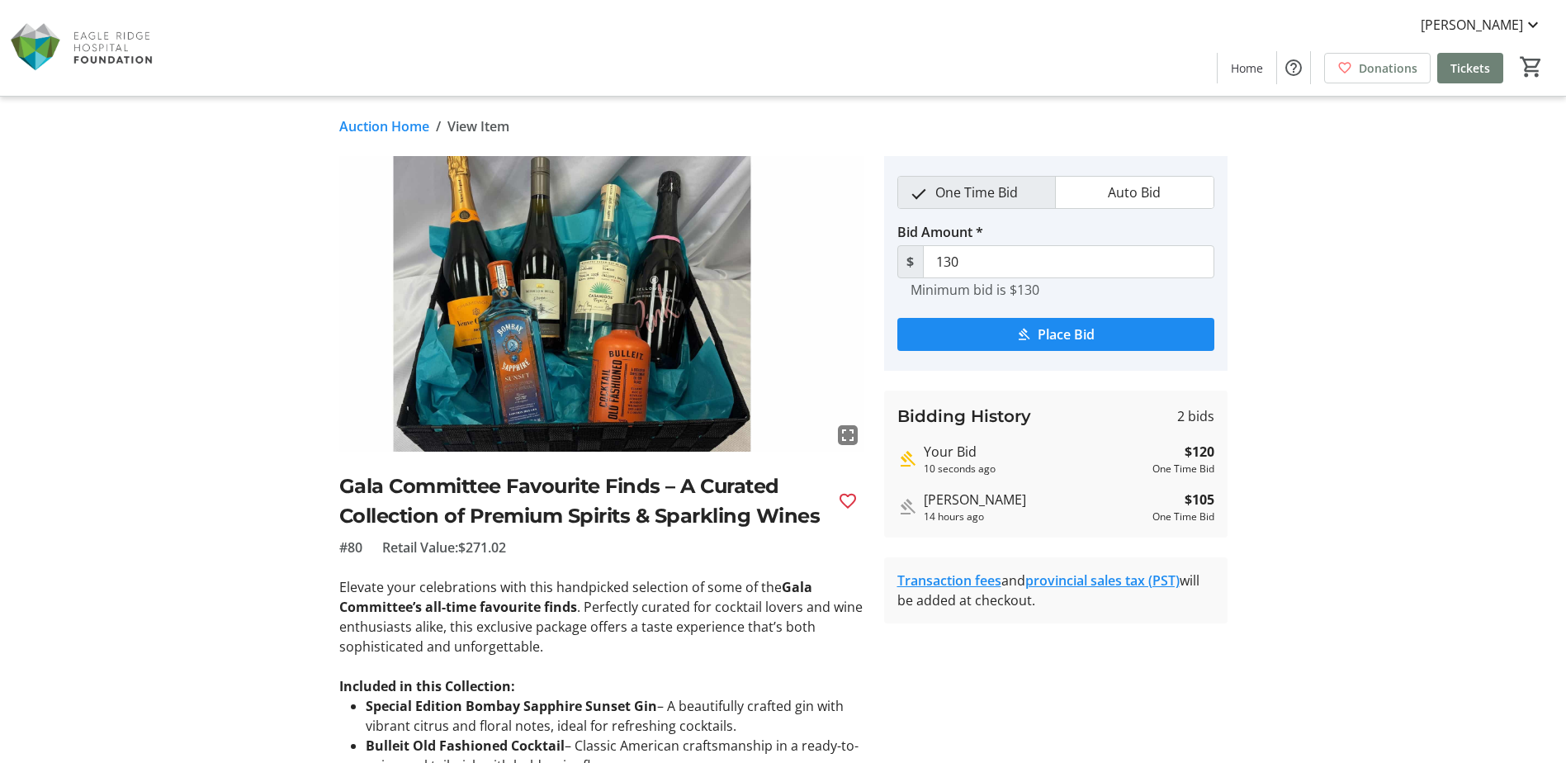
click at [385, 126] on link "Auction Home" at bounding box center [384, 126] width 90 height 20
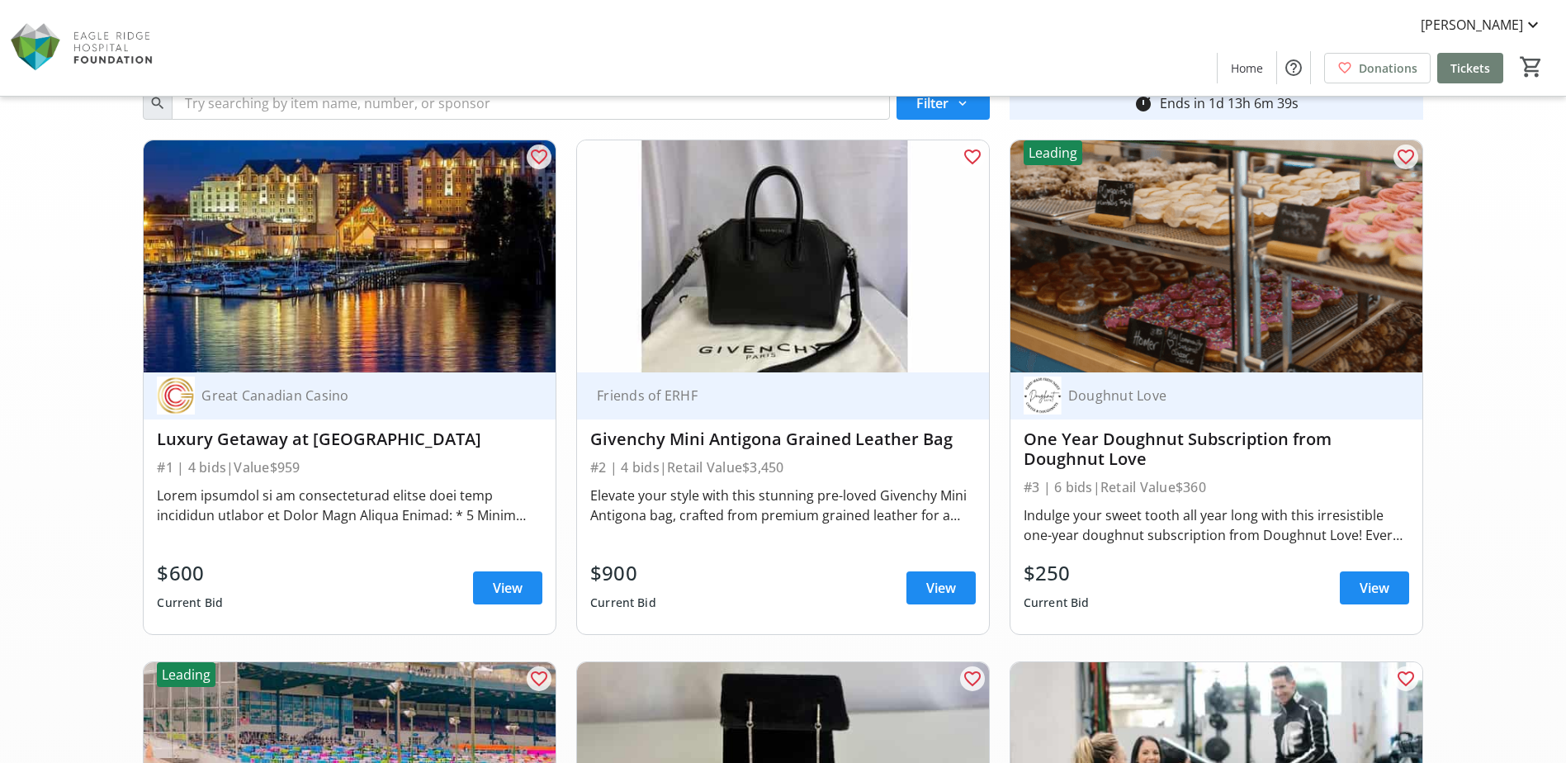
scroll to position [83, 0]
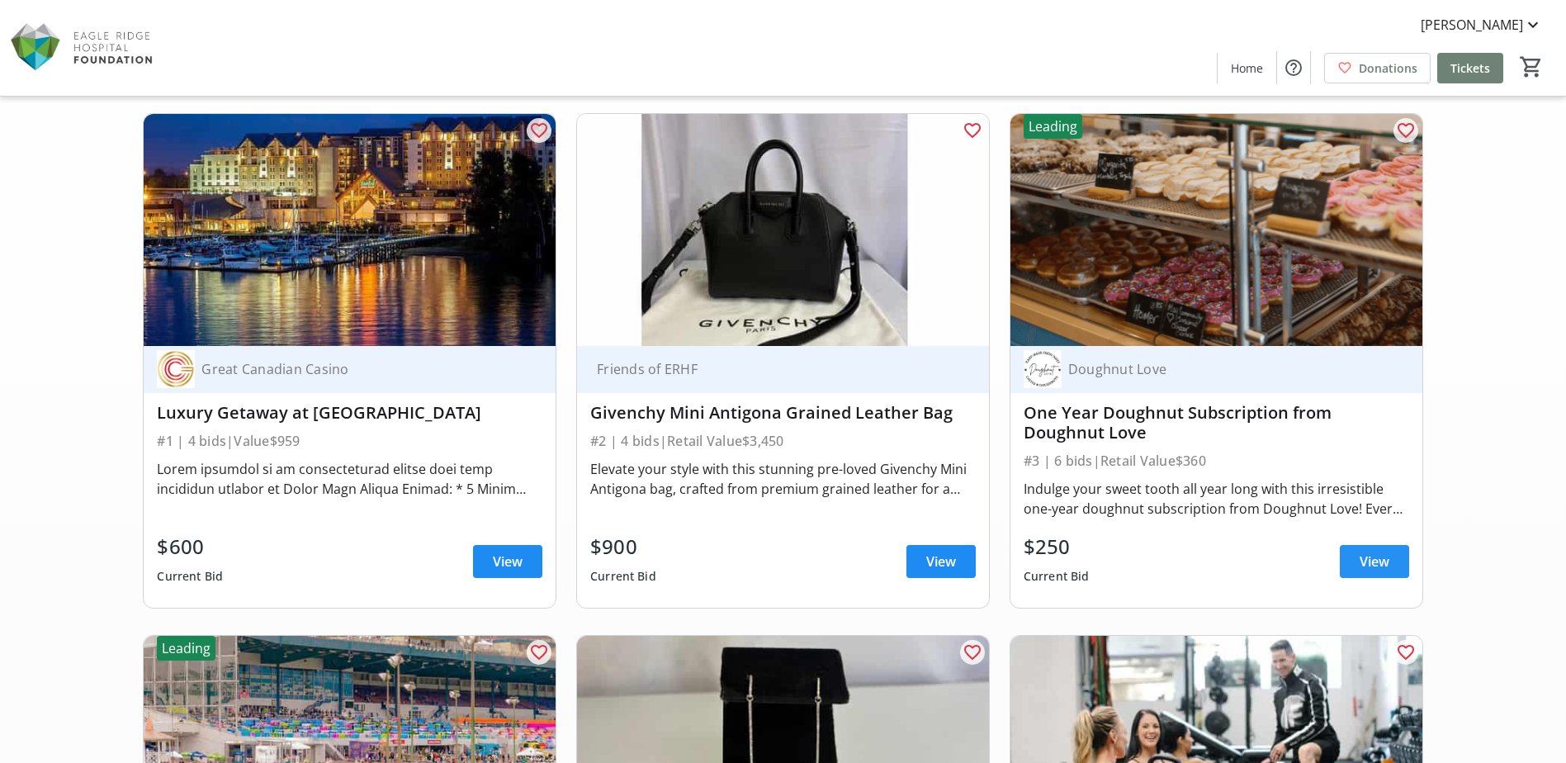
click at [1374, 563] on span "View" at bounding box center [1375, 562] width 30 height 20
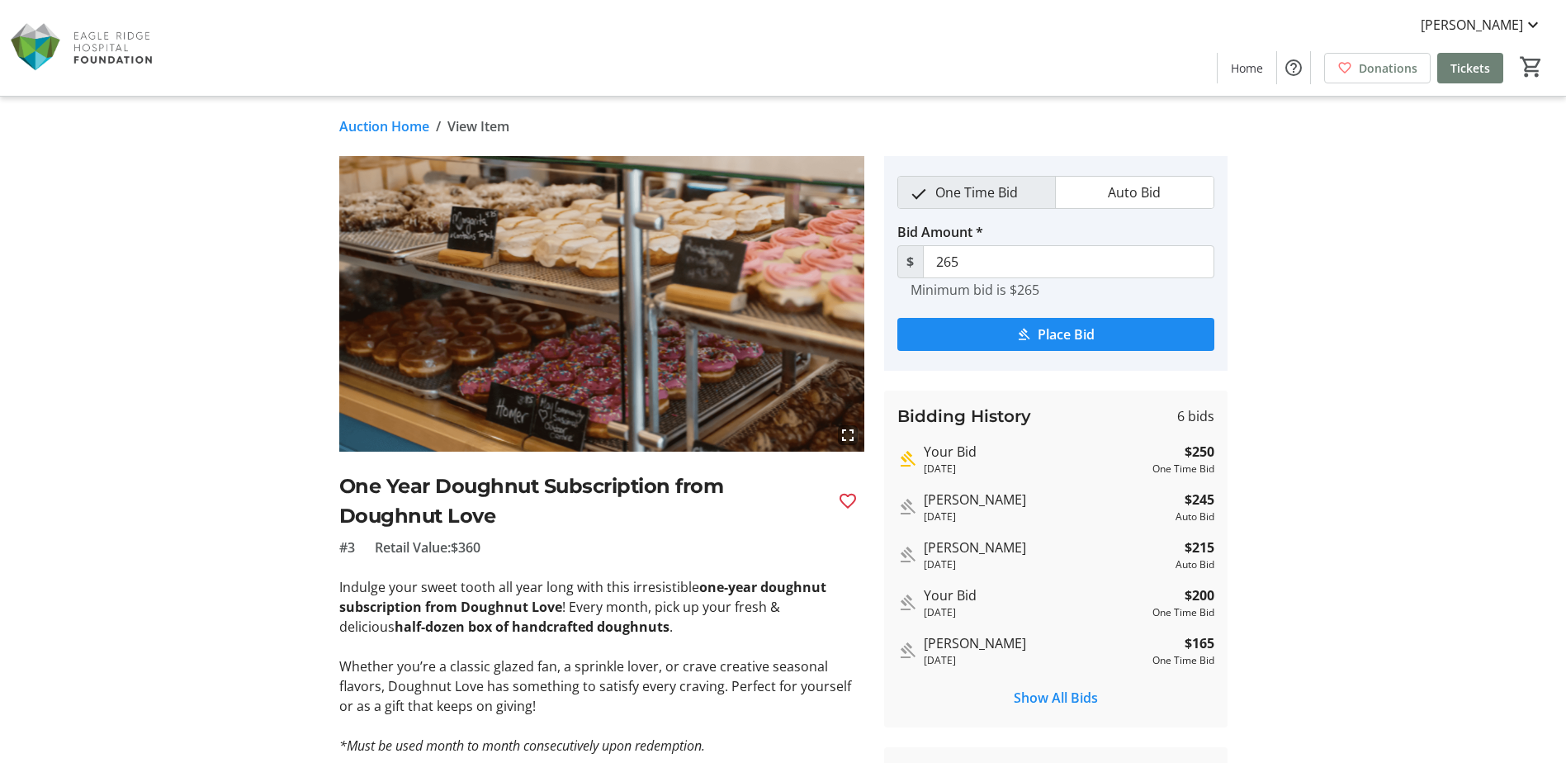
click at [396, 124] on link "Auction Home" at bounding box center [384, 126] width 90 height 20
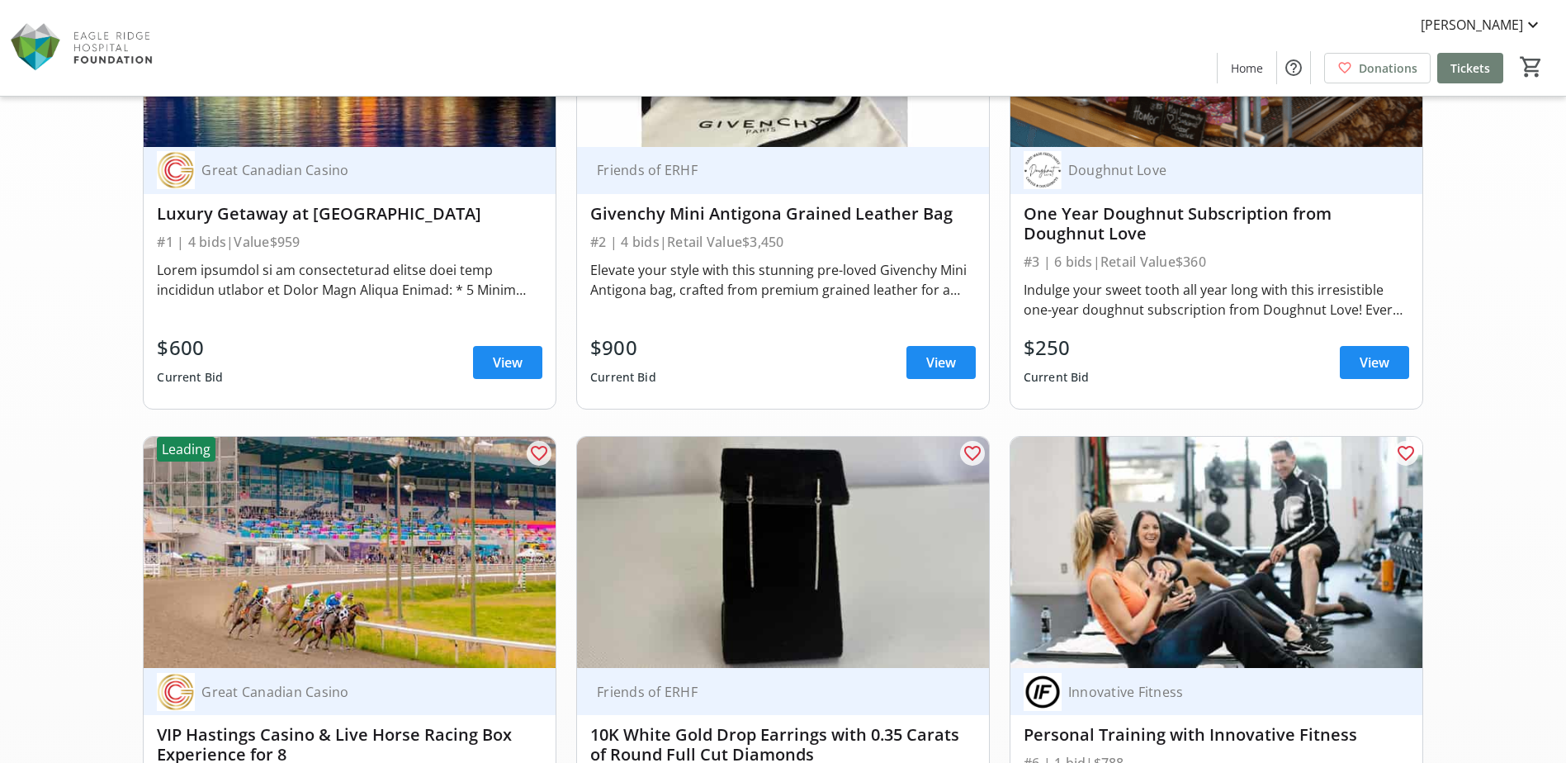
scroll to position [661, 0]
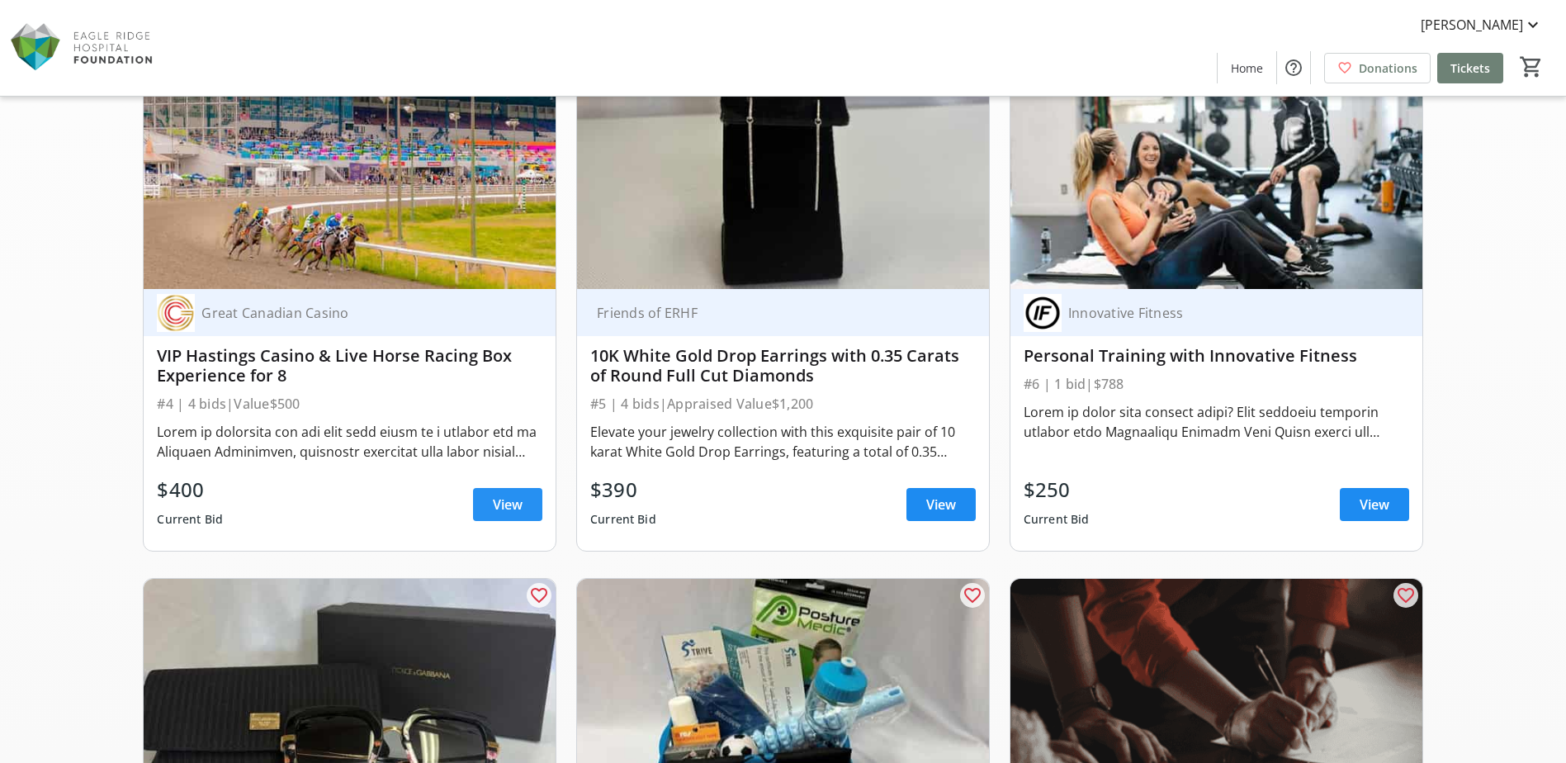
click at [515, 508] on span "View" at bounding box center [508, 505] width 30 height 20
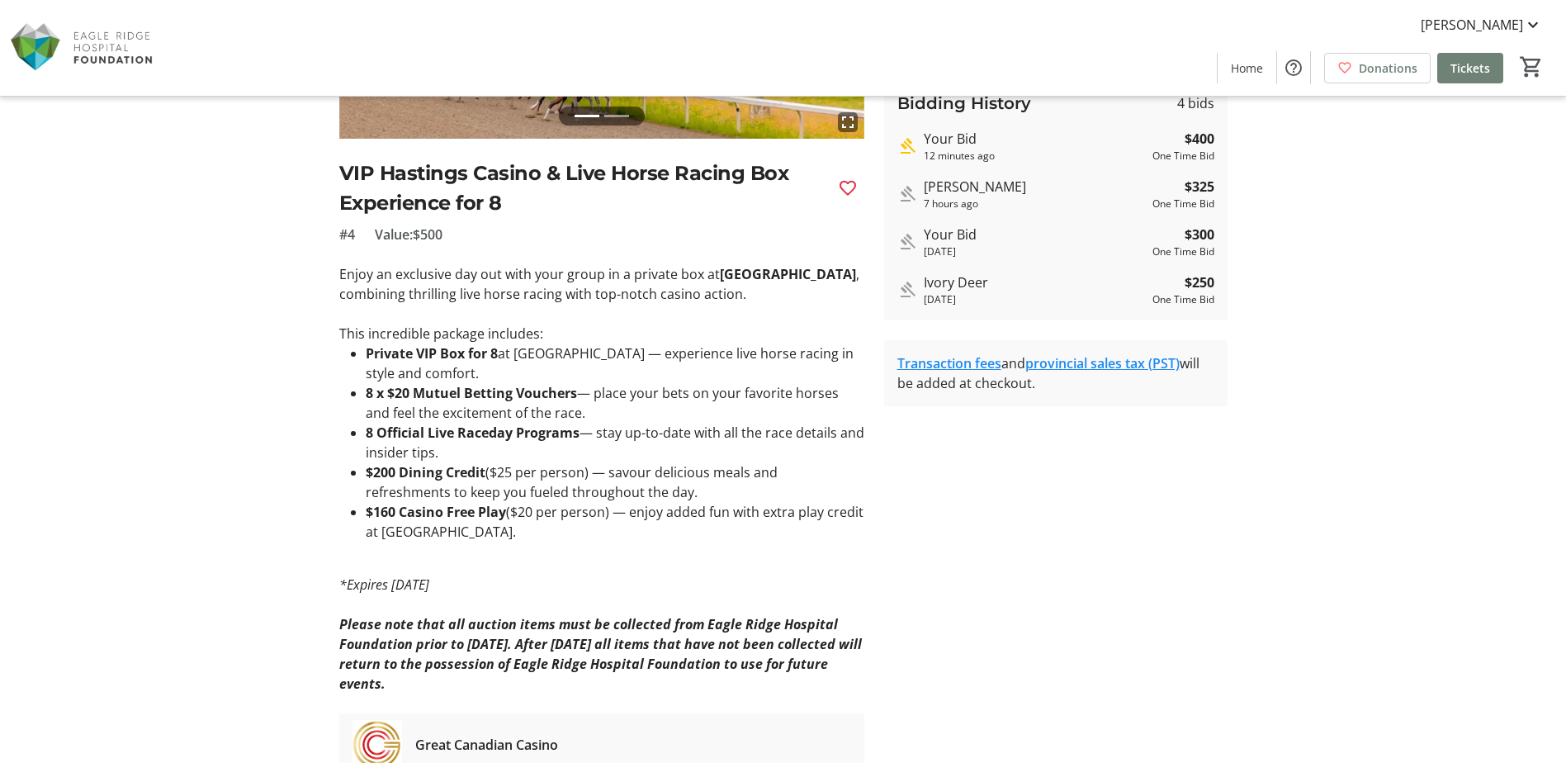
scroll to position [330, 0]
